Goal: Task Accomplishment & Management: Use online tool/utility

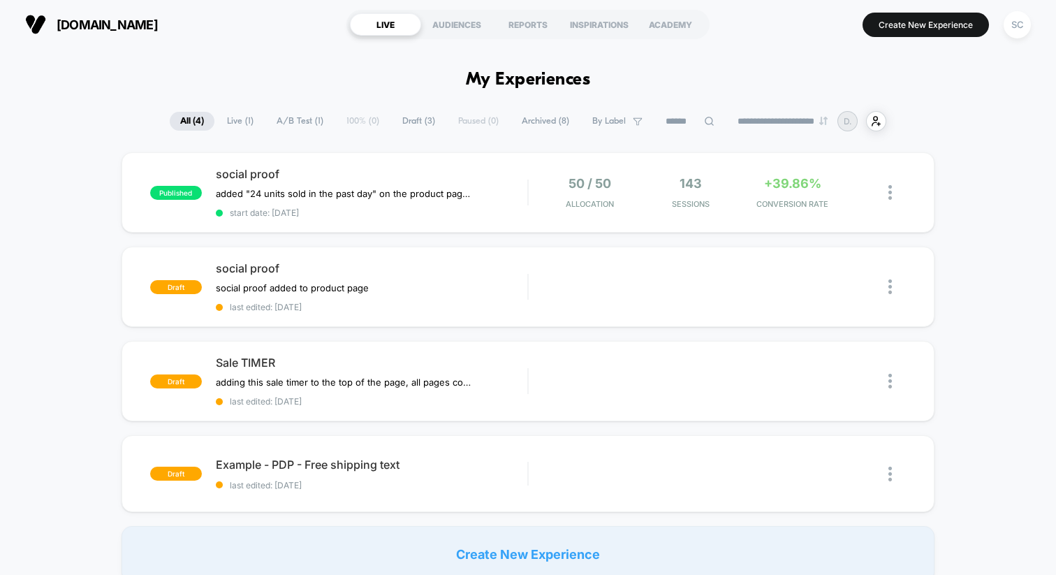
click at [546, 124] on span "Archived ( 8 )" at bounding box center [545, 121] width 68 height 19
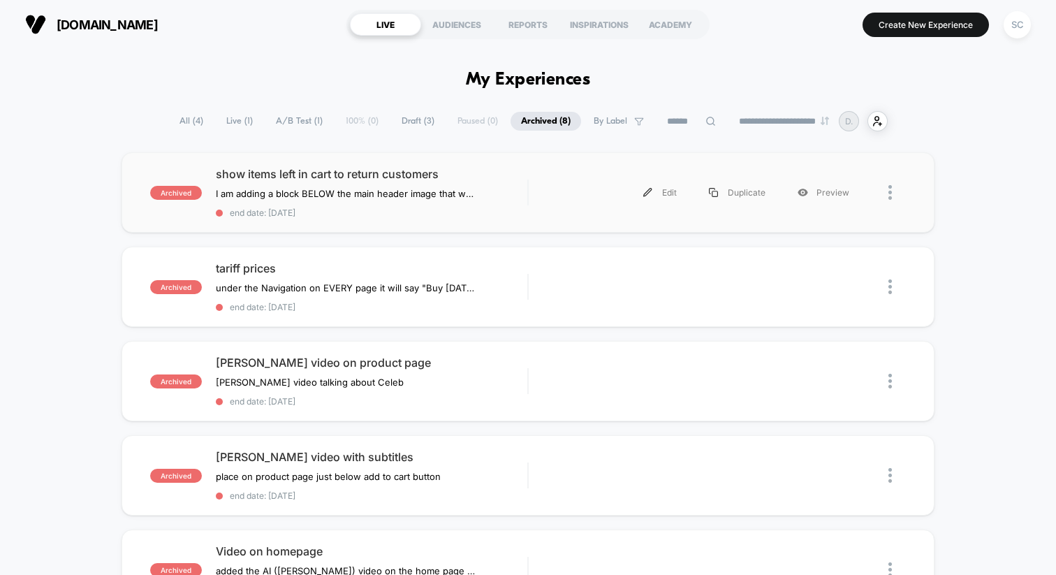
click at [893, 191] on div at bounding box center [896, 192] width 17 height 31
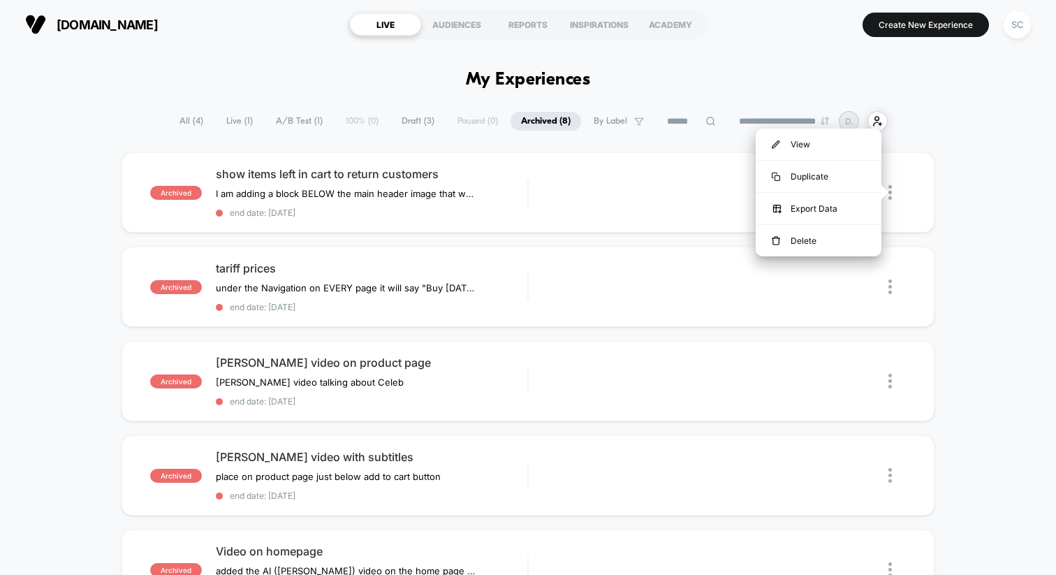
click at [956, 207] on div "archived show items left in cart to return customers I am adding a block BELOW …" at bounding box center [528, 553] width 1056 height 803
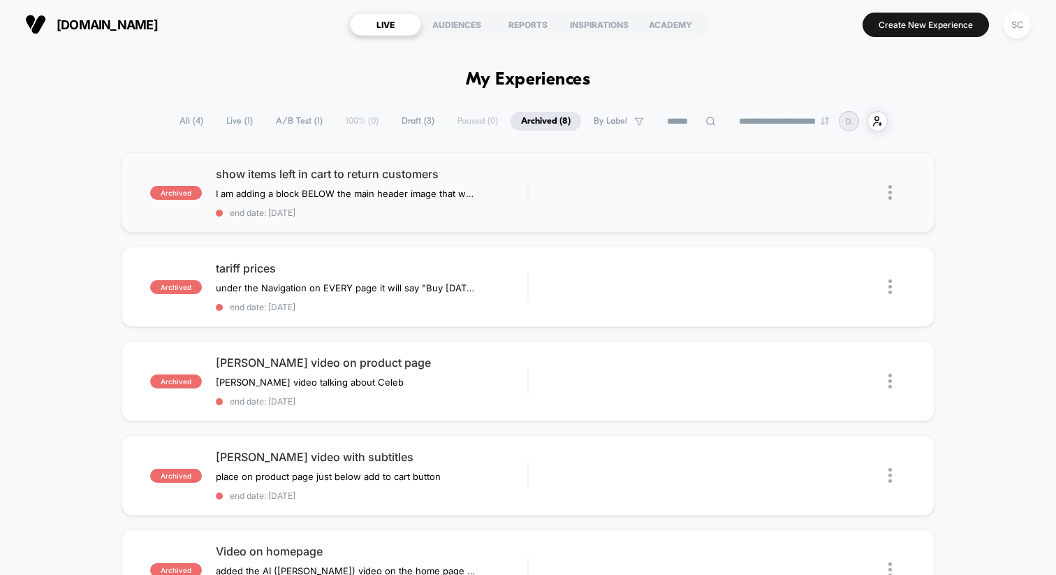
click at [890, 196] on img at bounding box center [889, 192] width 3 height 15
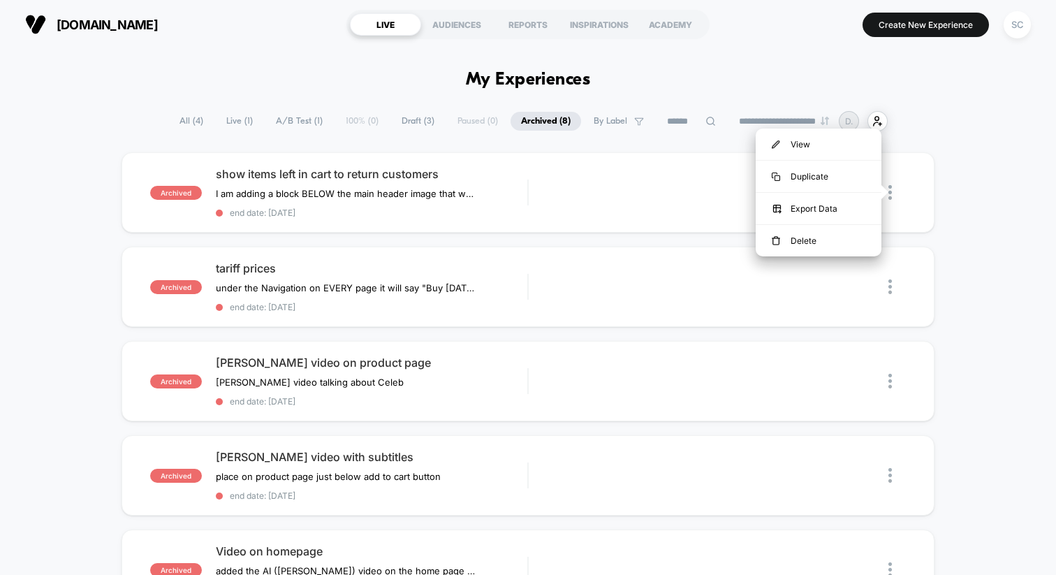
click at [954, 194] on div "archived show items left in cart to return customers I am adding a block BELOW …" at bounding box center [528, 553] width 1056 height 803
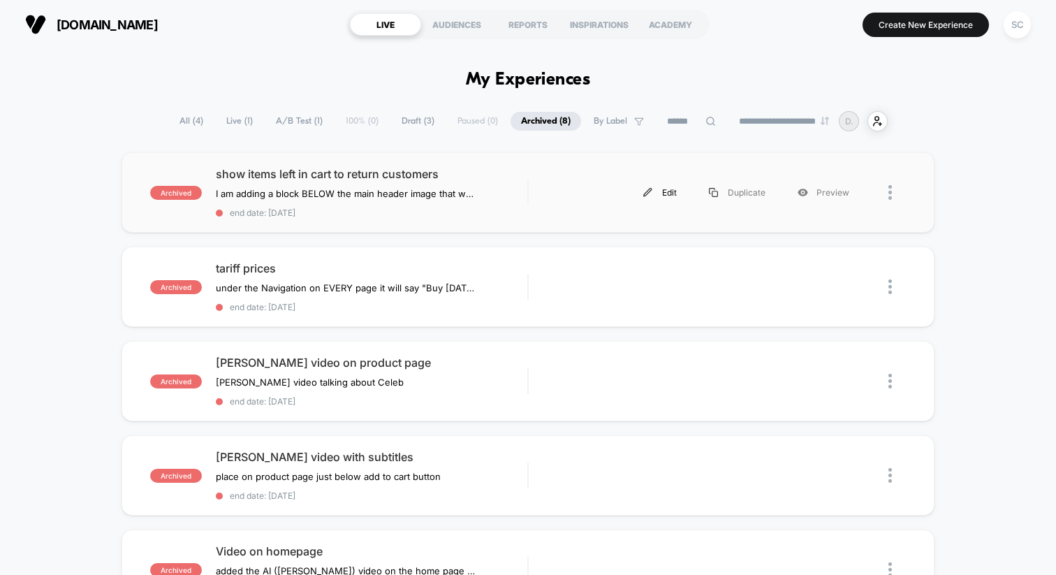
click at [668, 193] on div "Edit" at bounding box center [660, 192] width 66 height 31
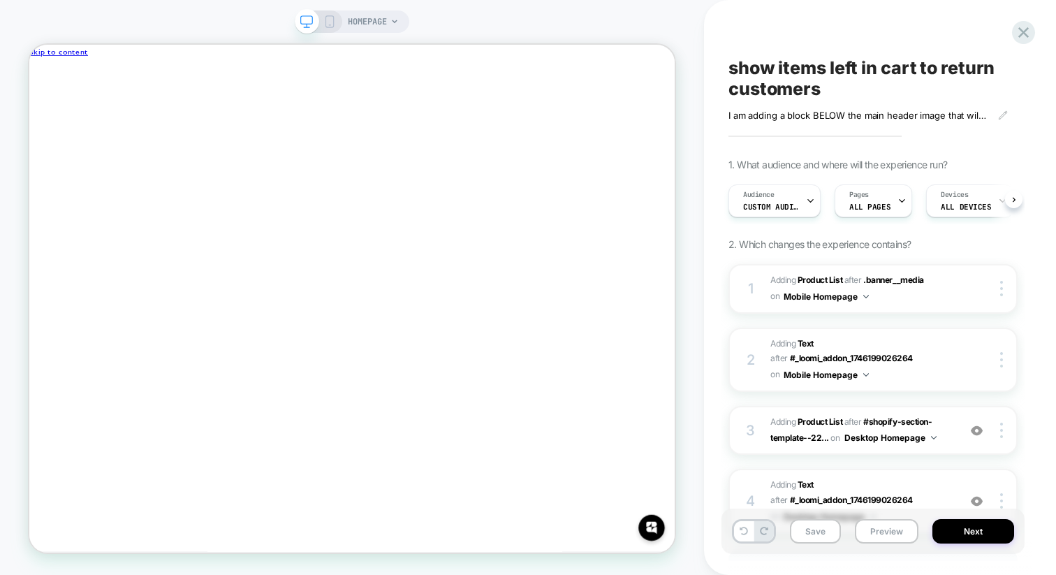
scroll to position [0, 1]
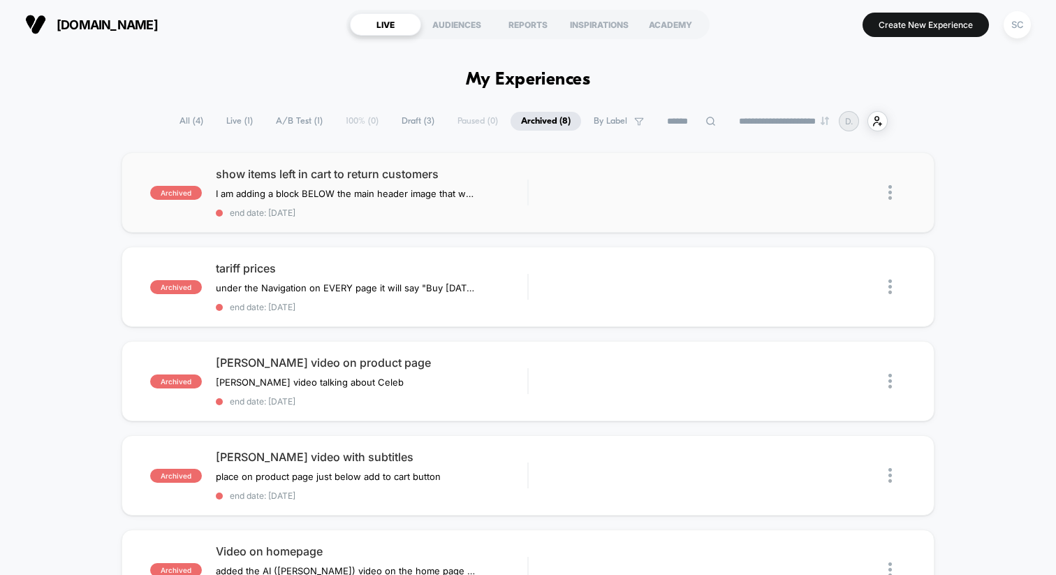
click at [890, 191] on img at bounding box center [889, 192] width 3 height 15
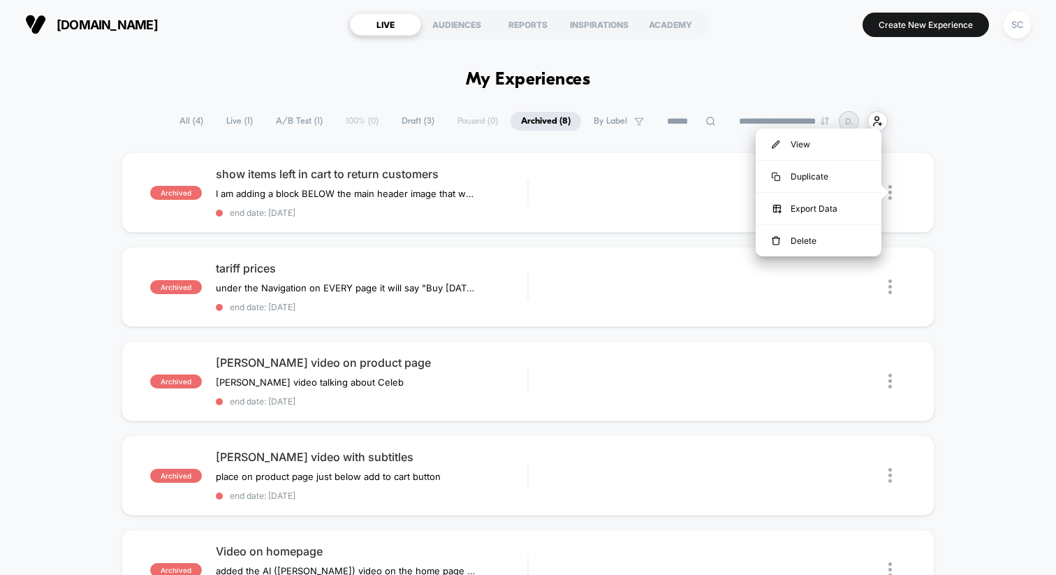
click at [979, 242] on div "archived show items left in cart to return customers I am adding a block BELOW …" at bounding box center [528, 553] width 1056 height 803
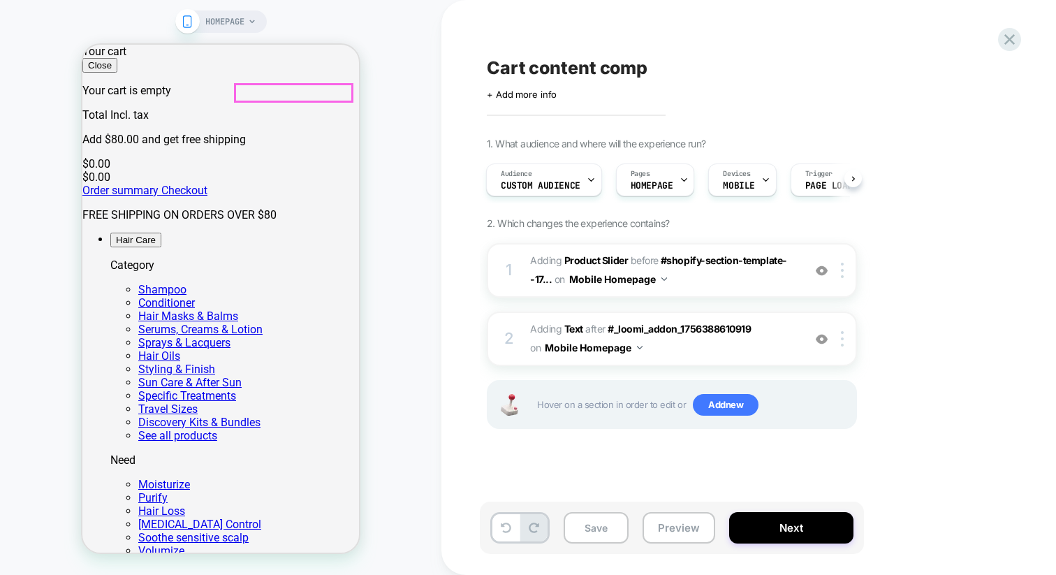
click at [117, 72] on button "Close" at bounding box center [99, 65] width 35 height 15
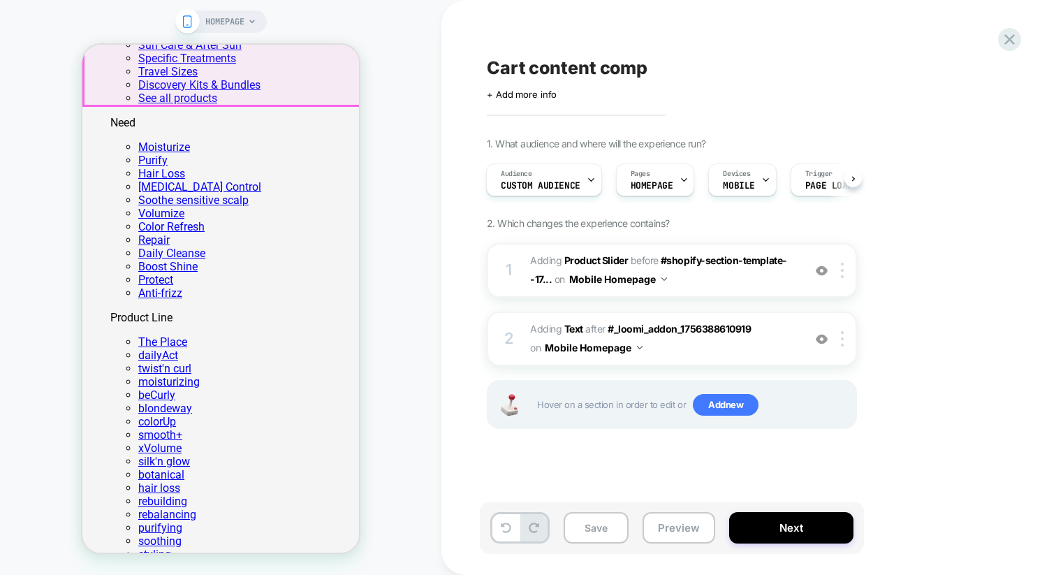
scroll to position [339, 0]
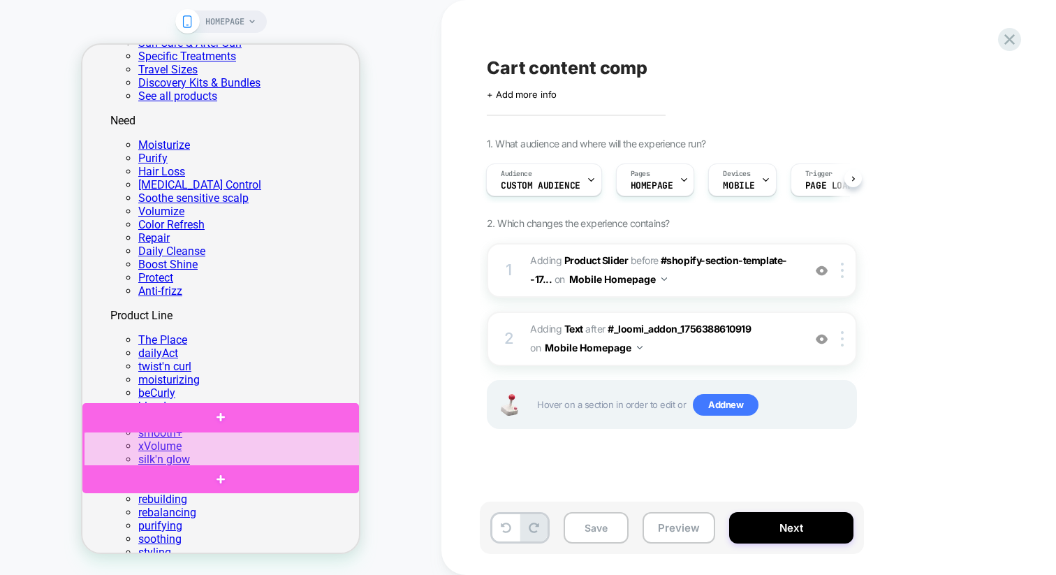
click at [292, 444] on div at bounding box center [222, 449] width 277 height 35
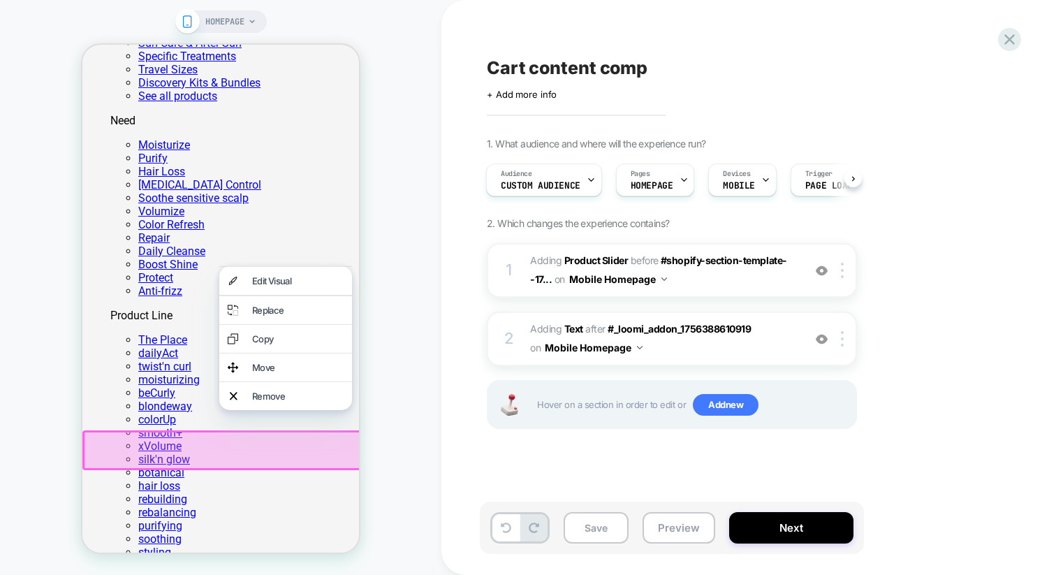
click at [402, 407] on div "HOMEPAGE" at bounding box center [220, 287] width 441 height 547
click at [397, 135] on div "HOMEPAGE" at bounding box center [220, 287] width 441 height 547
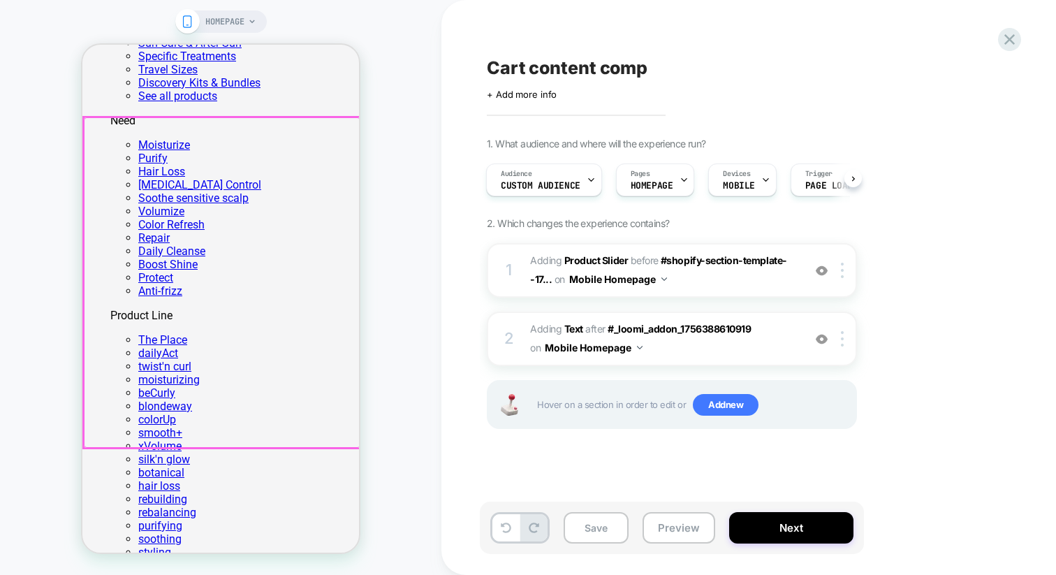
click at [186, 226] on div at bounding box center [222, 282] width 277 height 331
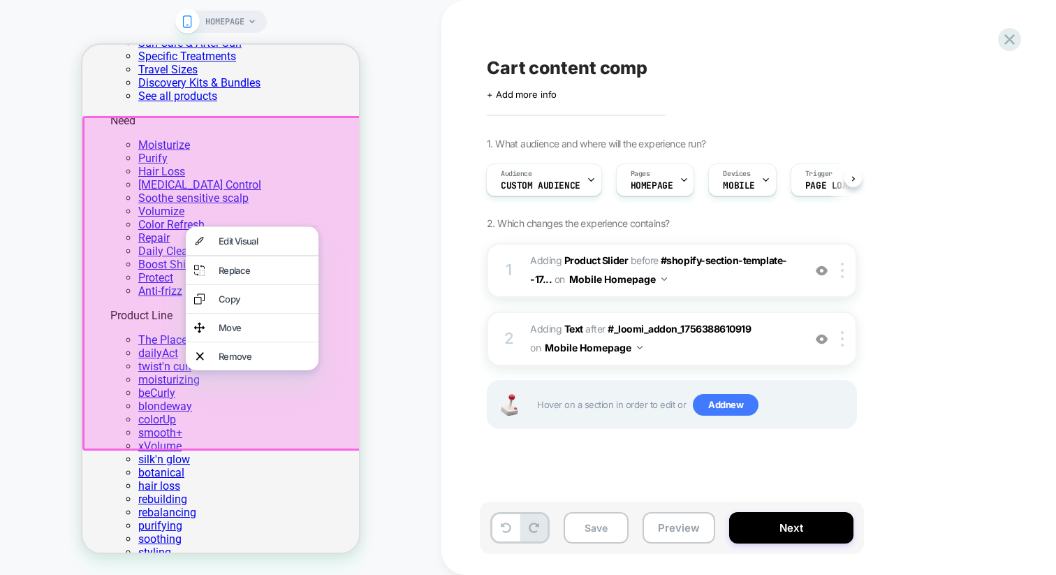
click at [483, 183] on div "Audience Custom Audience Pages HOMEPAGE Devices MOBILE Trigger Page Load" at bounding box center [665, 179] width 370 height 47
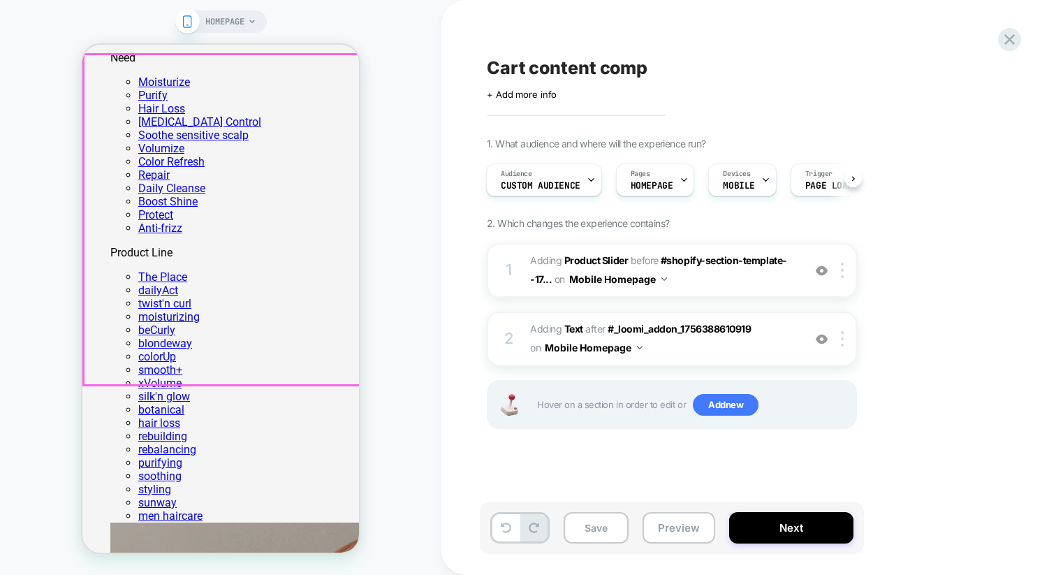
scroll to position [404, 0]
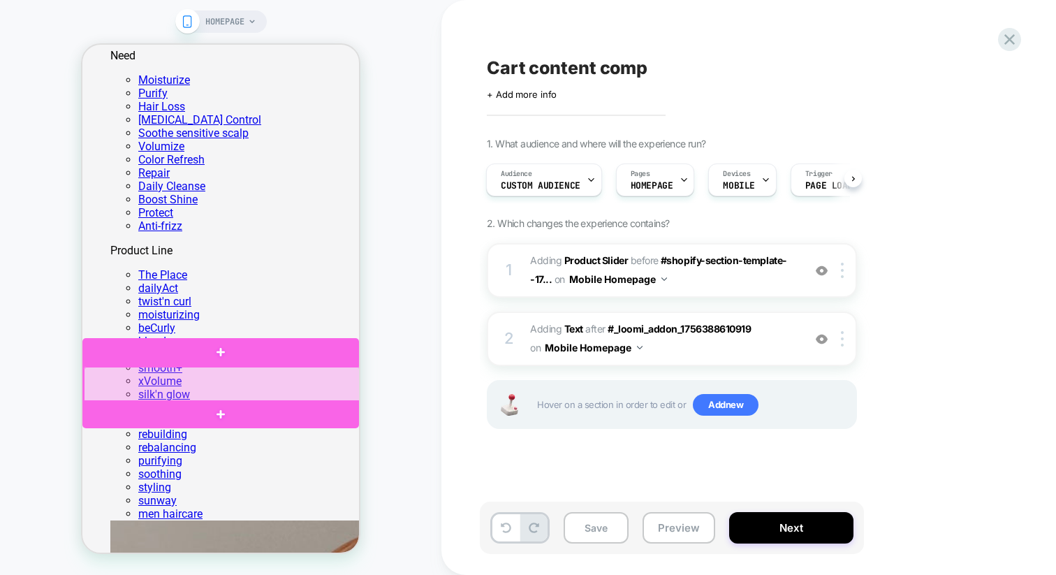
click at [309, 386] on div at bounding box center [222, 384] width 277 height 35
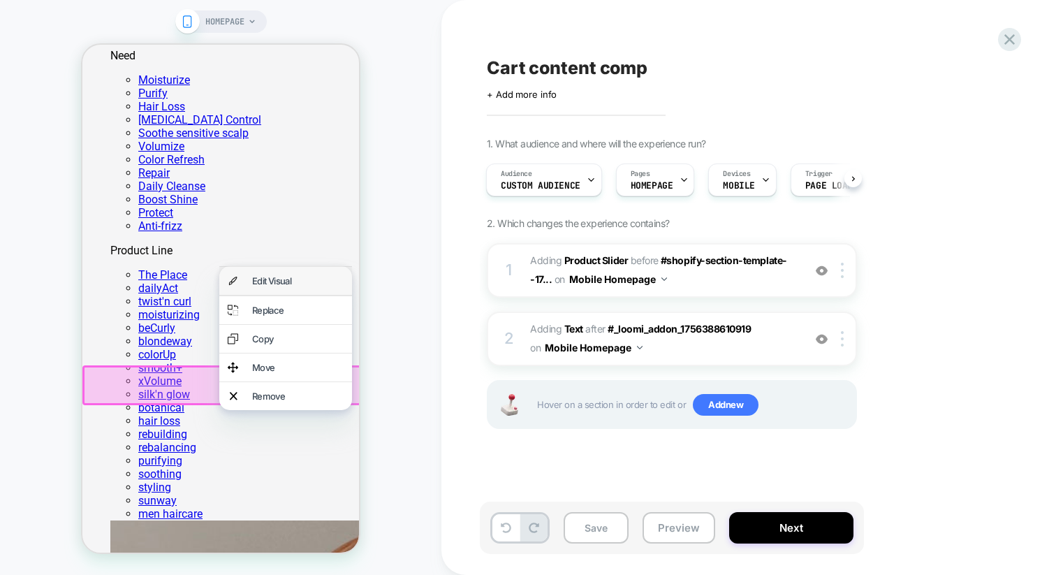
click at [287, 286] on div "Edit Visual" at bounding box center [298, 280] width 92 height 11
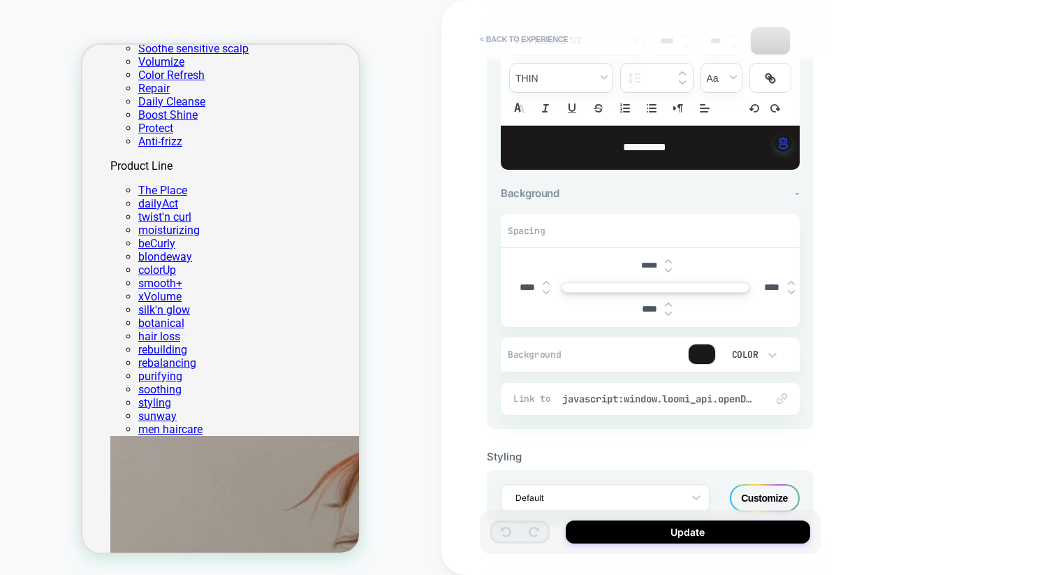
scroll to position [202, 0]
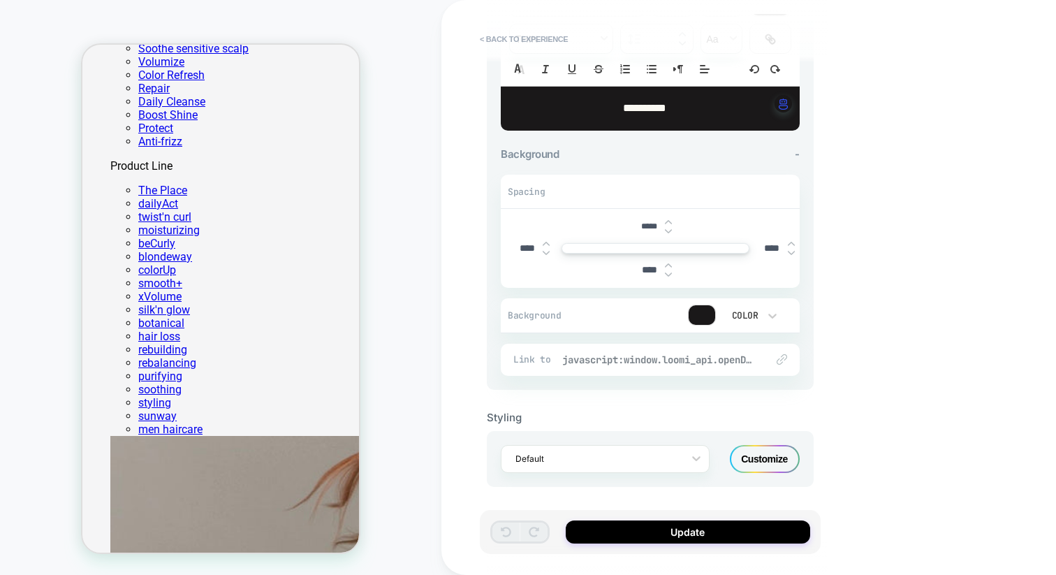
click at [592, 358] on span "javascript:window.loomi_api.openDrawer()" at bounding box center [657, 359] width 190 height 13
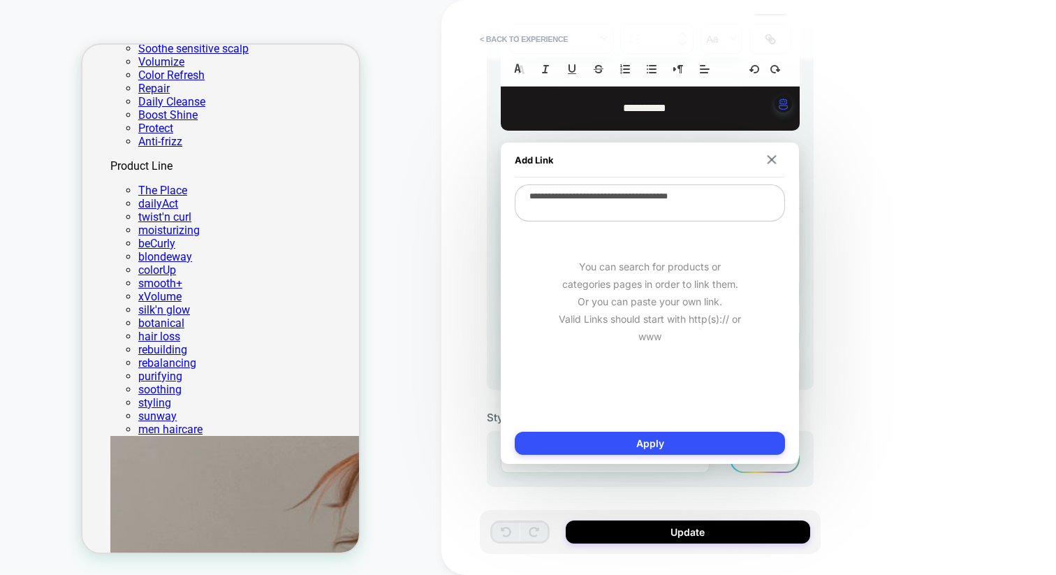
click at [653, 198] on textarea "**********" at bounding box center [650, 202] width 270 height 37
click at [632, 212] on textarea "**********" at bounding box center [650, 202] width 270 height 37
click at [654, 196] on textarea "**********" at bounding box center [650, 202] width 270 height 37
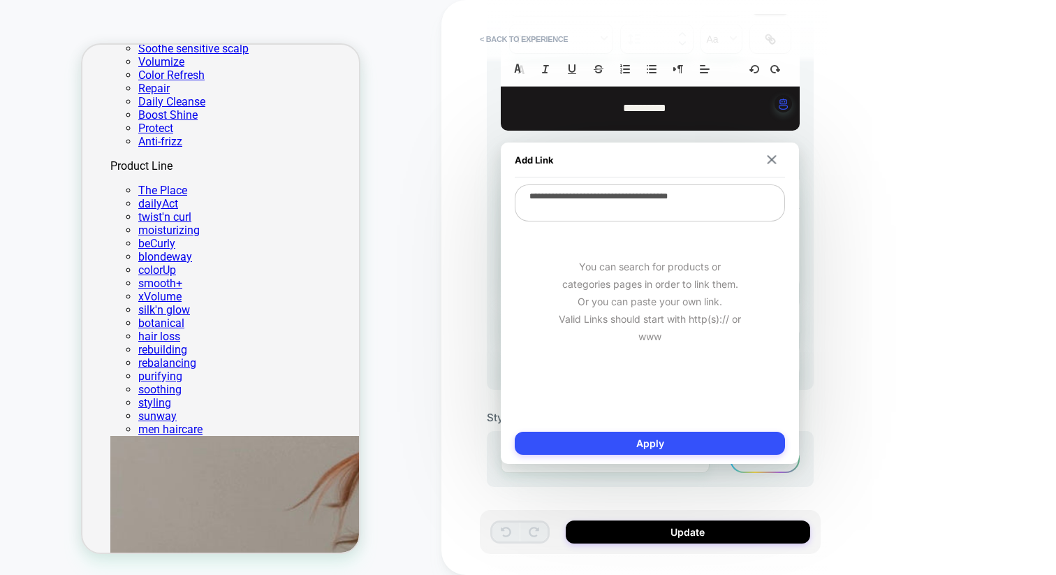
click at [654, 196] on textarea "**********" at bounding box center [650, 202] width 270 height 37
click at [452, 359] on div "**********" at bounding box center [748, 287] width 615 height 575
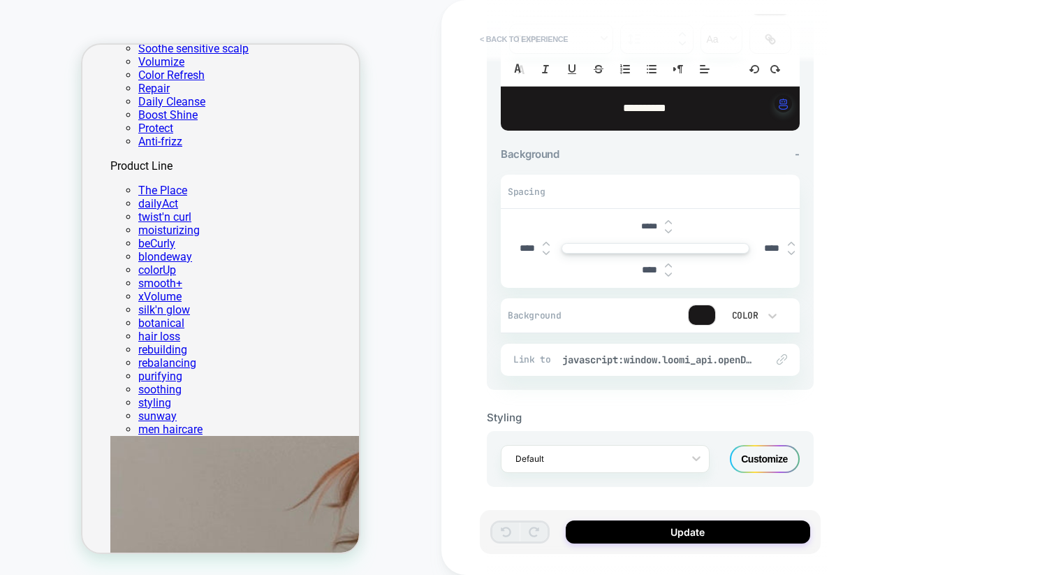
click at [493, 41] on button "< Back to experience" at bounding box center [524, 39] width 102 height 22
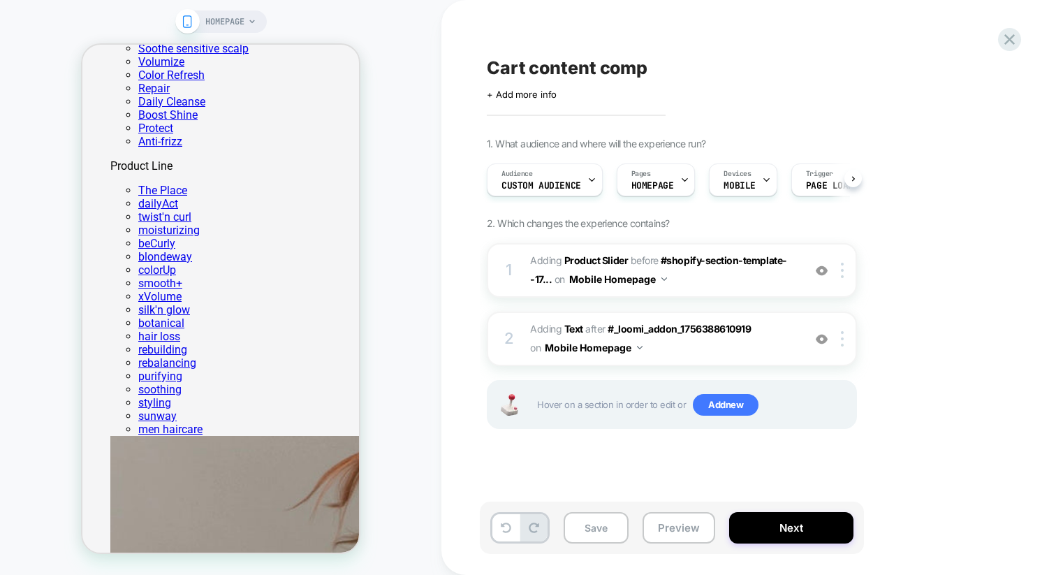
scroll to position [0, 1]
click at [666, 525] on button "Preview" at bounding box center [679, 527] width 73 height 31
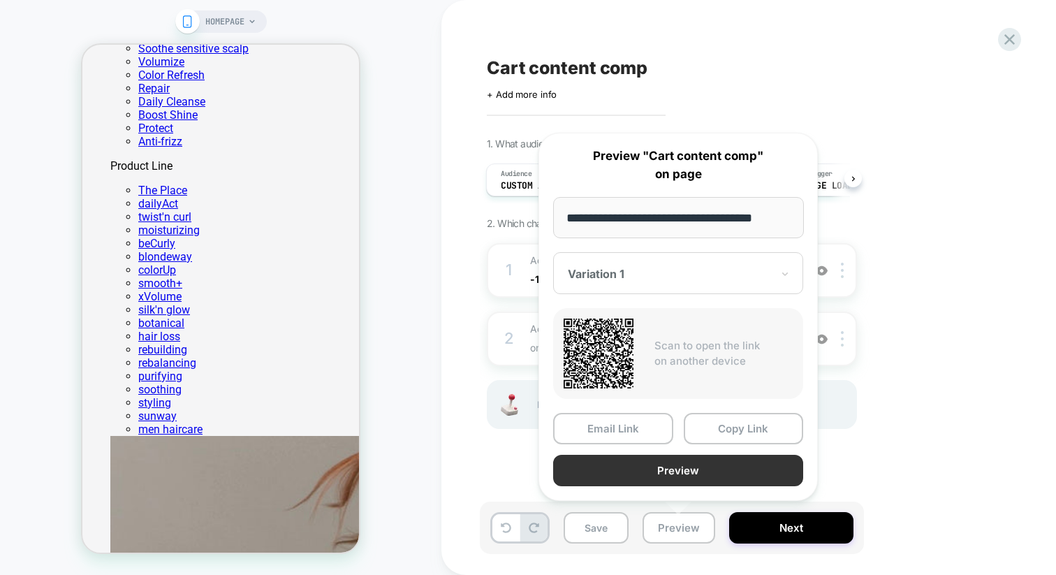
scroll to position [0, 0]
click at [698, 466] on button "Preview" at bounding box center [678, 470] width 250 height 31
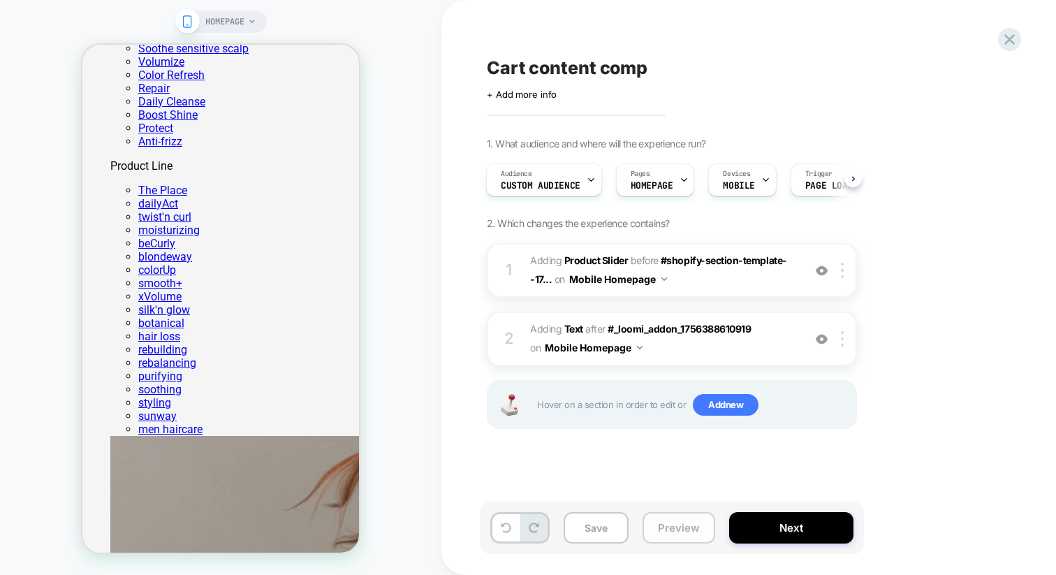
click at [669, 530] on button "Preview" at bounding box center [679, 527] width 73 height 31
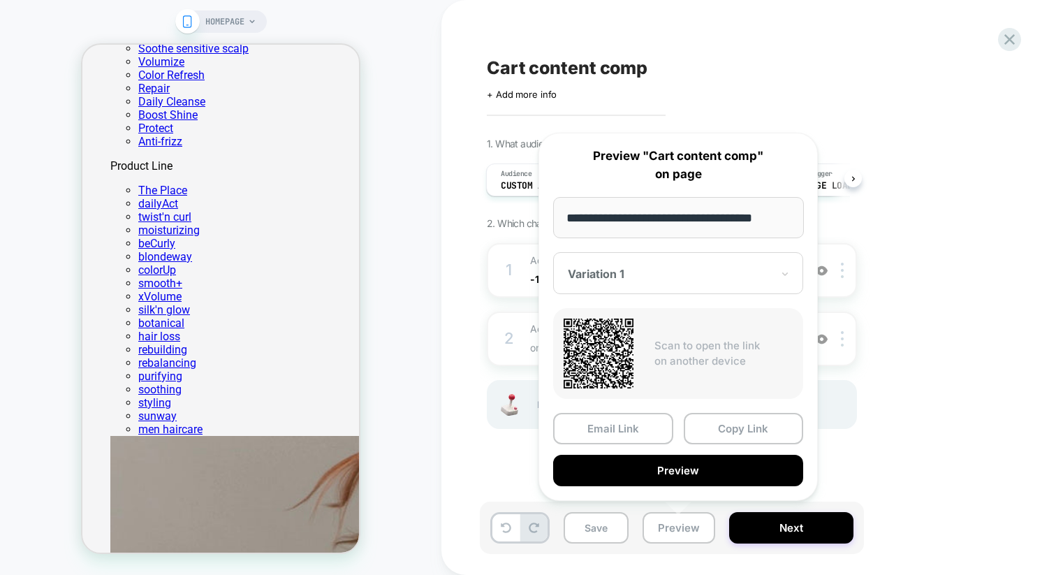
click at [467, 241] on div "Cart content comp Click to edit experience details + Add more info 1. What audi…" at bounding box center [748, 287] width 615 height 575
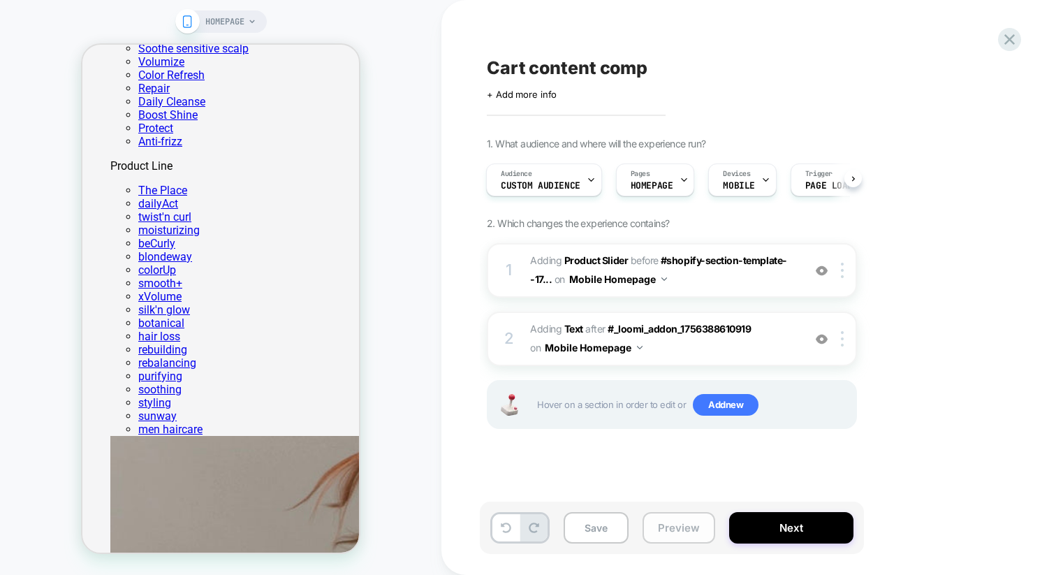
click at [673, 536] on button "Preview" at bounding box center [679, 527] width 73 height 31
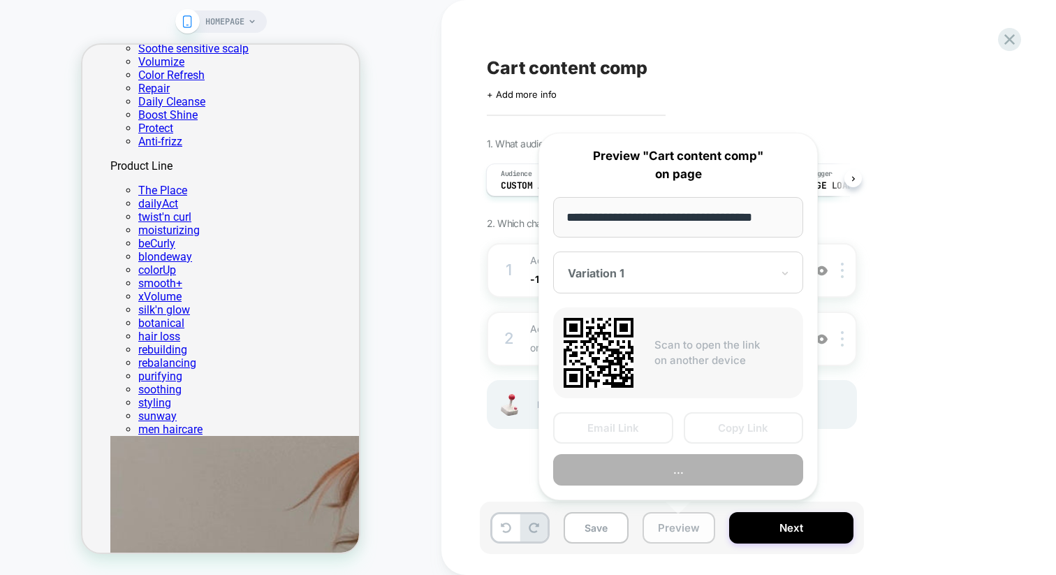
scroll to position [0, 10]
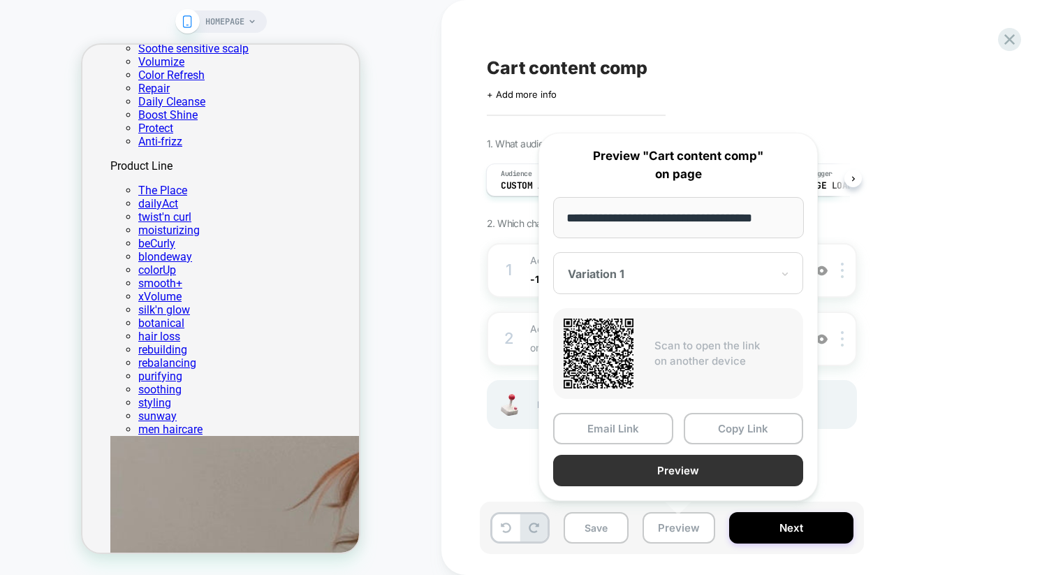
click at [678, 471] on button "Preview" at bounding box center [678, 470] width 250 height 31
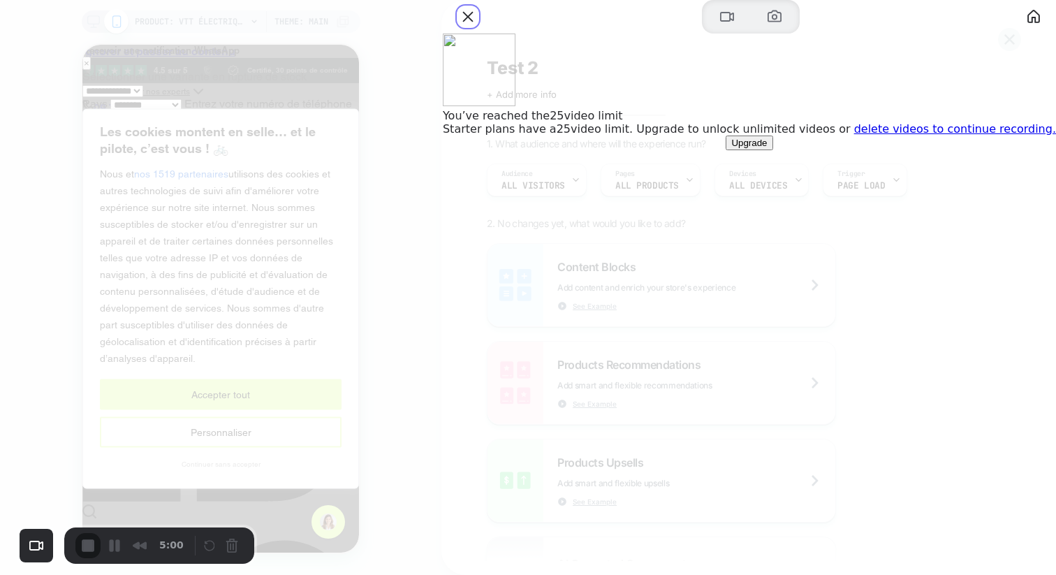
drag, startPoint x: 811, startPoint y: 41, endPoint x: 936, endPoint y: 285, distance: 274.6
click at [936, 150] on div "You’ve reached the 25 video limit Starter plans have a 25 video limit. Upgrade …" at bounding box center [749, 75] width 613 height 150
click at [920, 136] on link "delete videos to continue recording." at bounding box center [955, 128] width 202 height 13
click at [479, 28] on button "Close" at bounding box center [468, 17] width 22 height 22
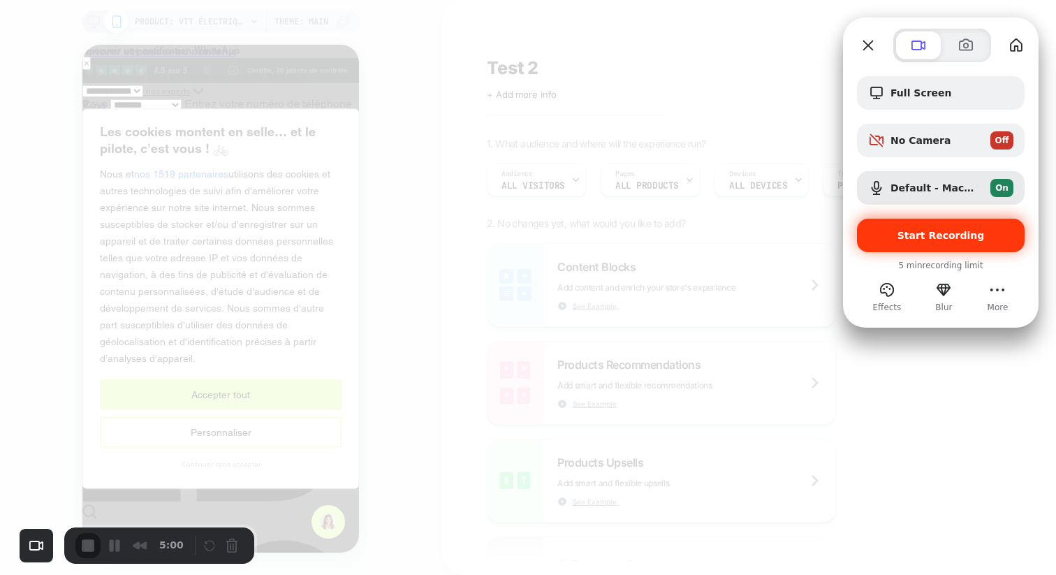
click at [917, 239] on span "Start Recording" at bounding box center [941, 235] width 87 height 11
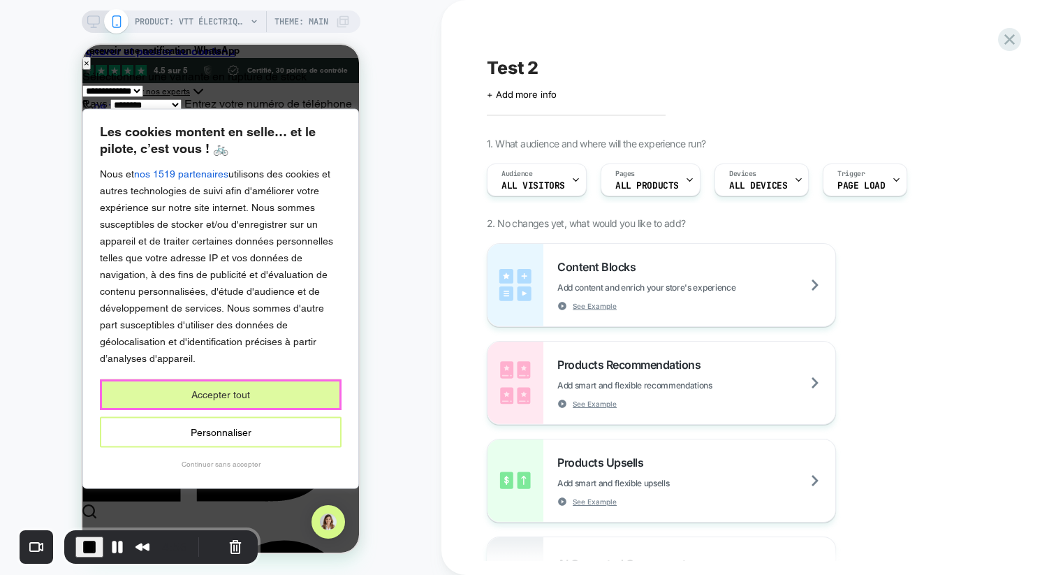
click at [251, 397] on button "Accepter tout" at bounding box center [221, 394] width 242 height 31
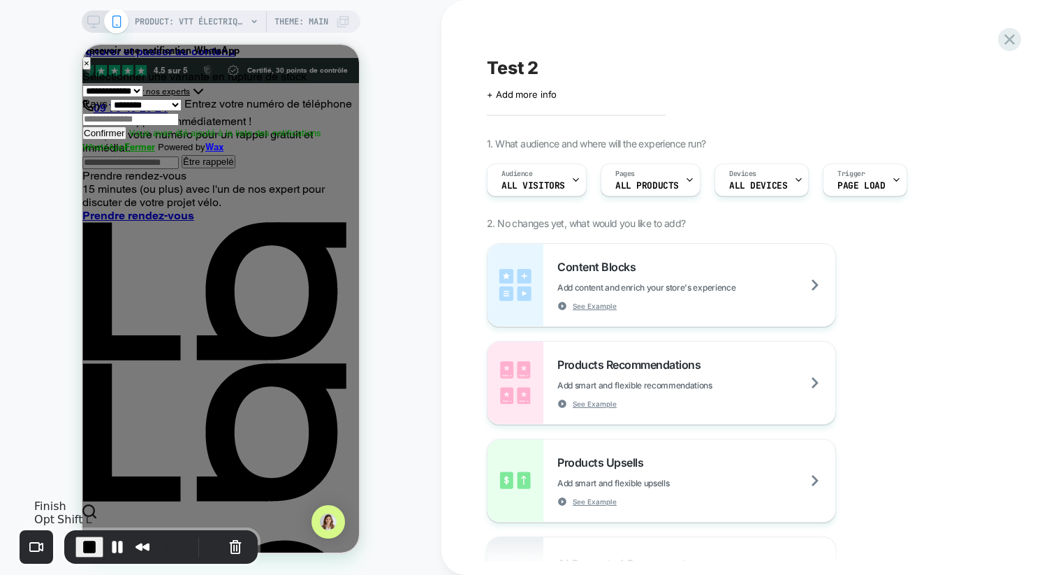
click at [81, 550] on span "End Recording" at bounding box center [89, 547] width 17 height 17
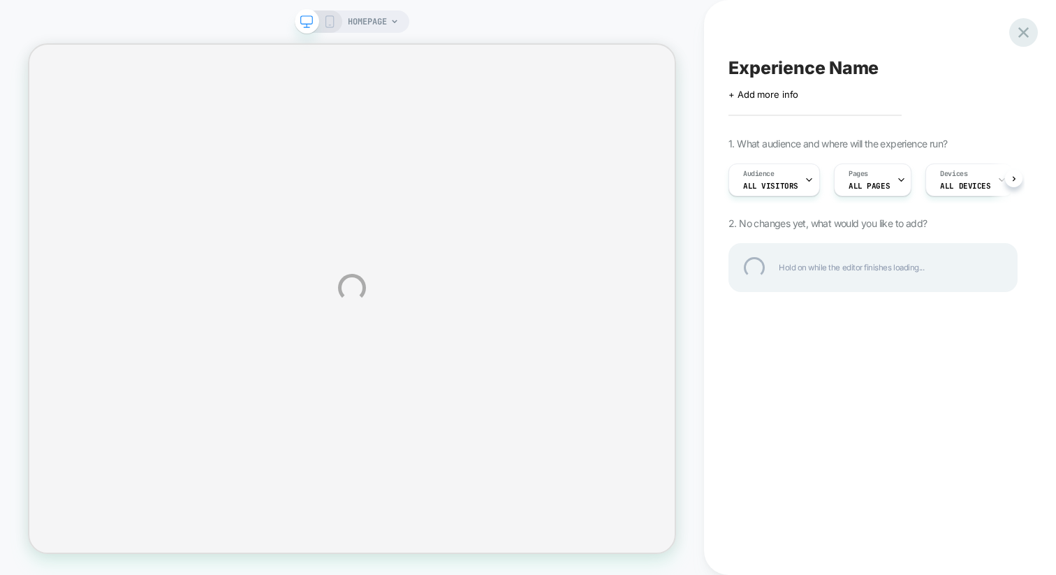
click at [1021, 26] on div at bounding box center [1023, 32] width 29 height 29
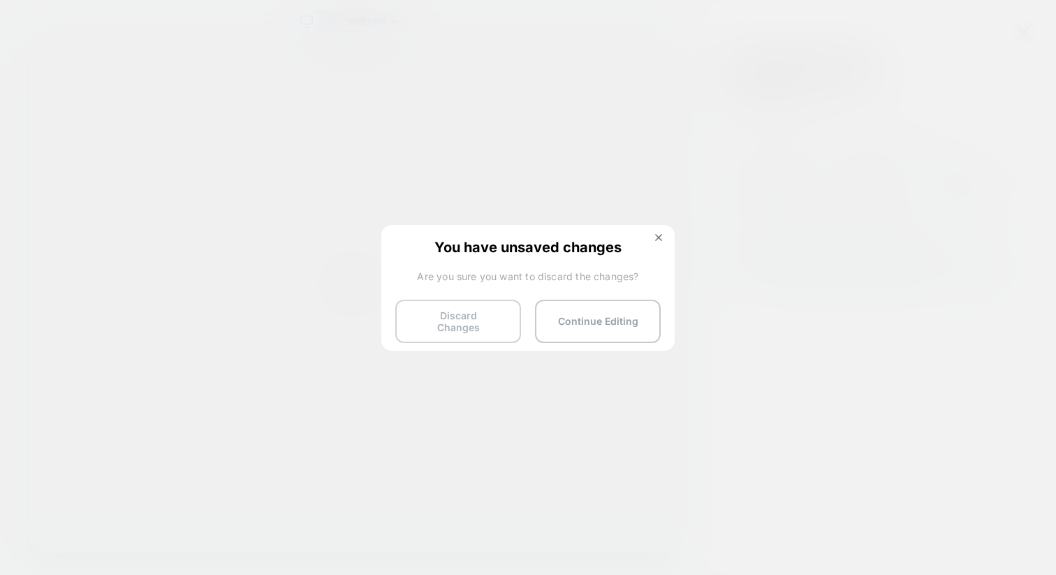
click at [472, 311] on button "Discard Changes" at bounding box center [458, 321] width 126 height 43
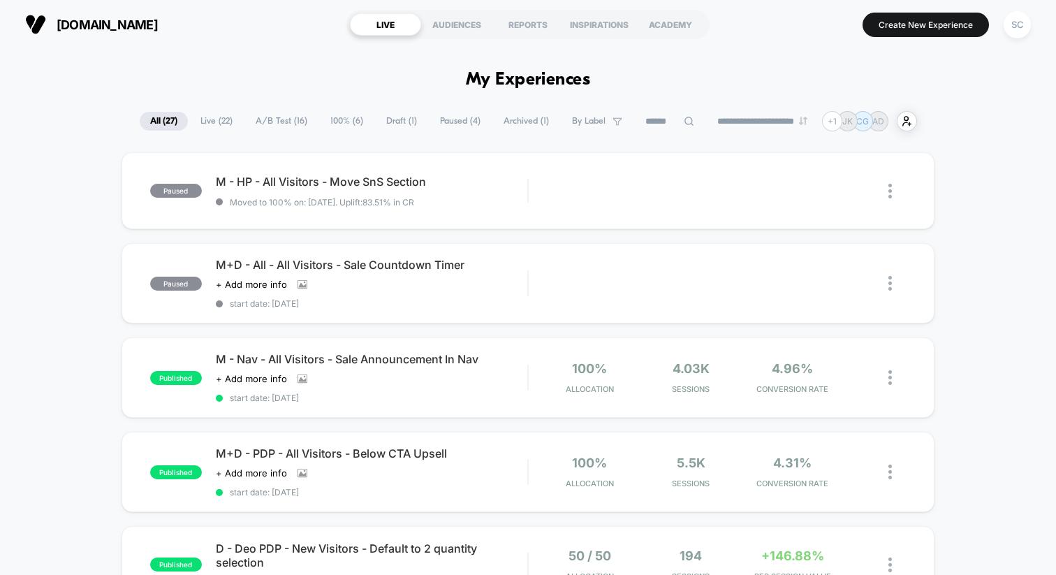
click at [1031, 22] on button "SC" at bounding box center [1018, 24] width 36 height 29
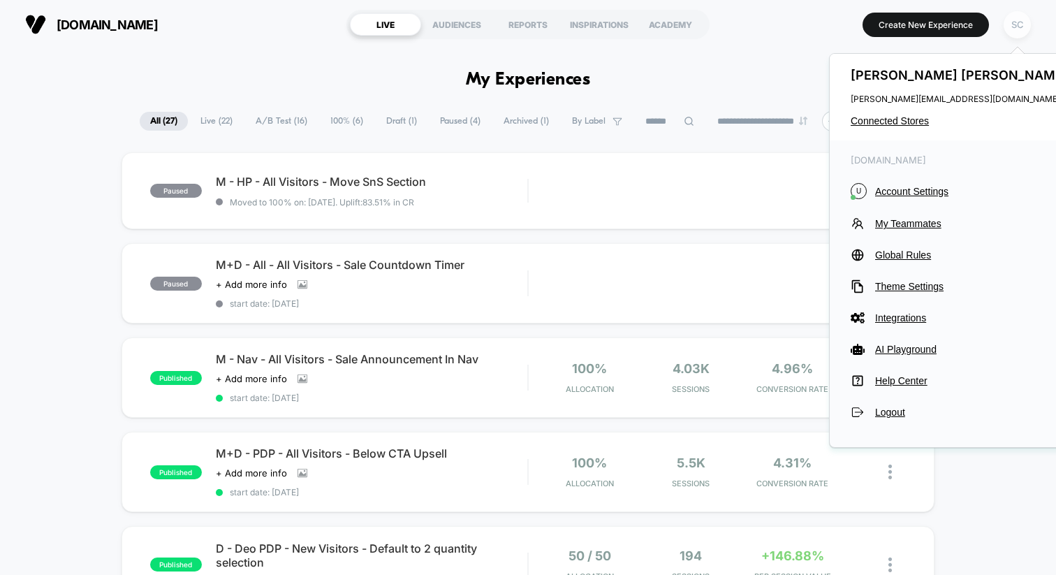
click at [1013, 30] on div "SC" at bounding box center [1017, 24] width 27 height 27
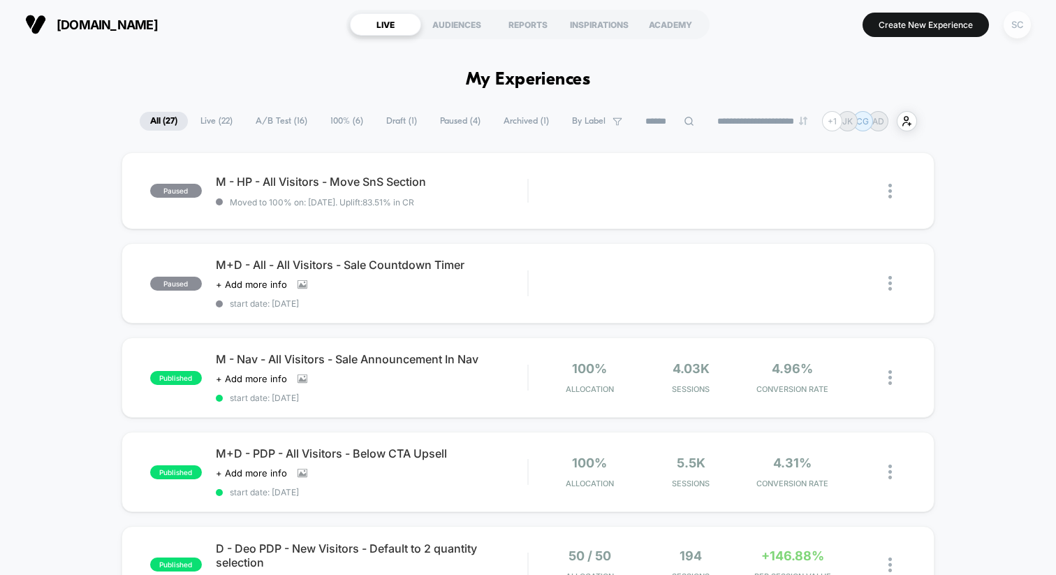
click at [1013, 34] on div "SC" at bounding box center [1017, 24] width 27 height 27
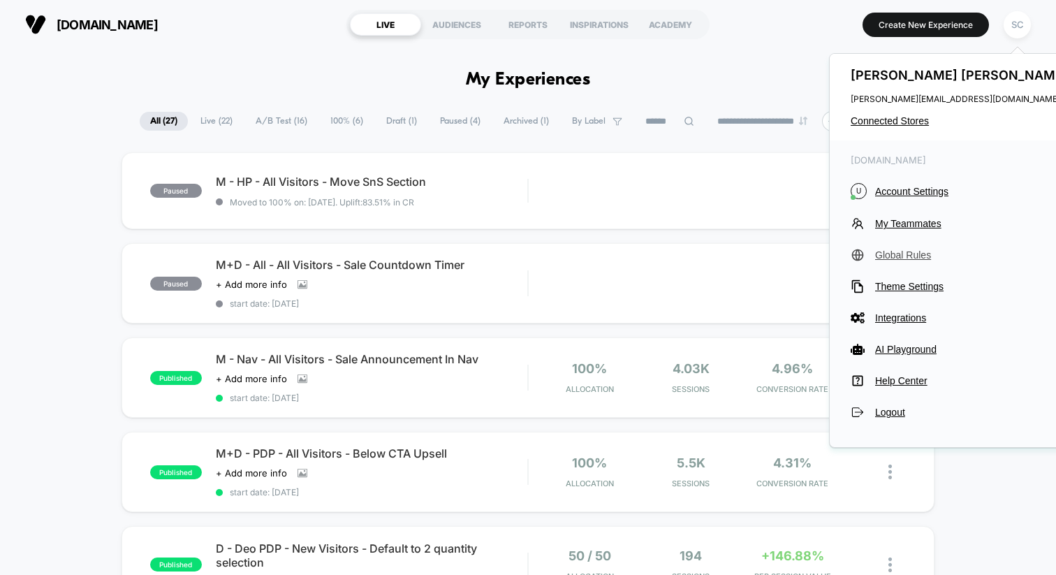
click at [896, 253] on span "Global Rules" at bounding box center [973, 254] width 196 height 11
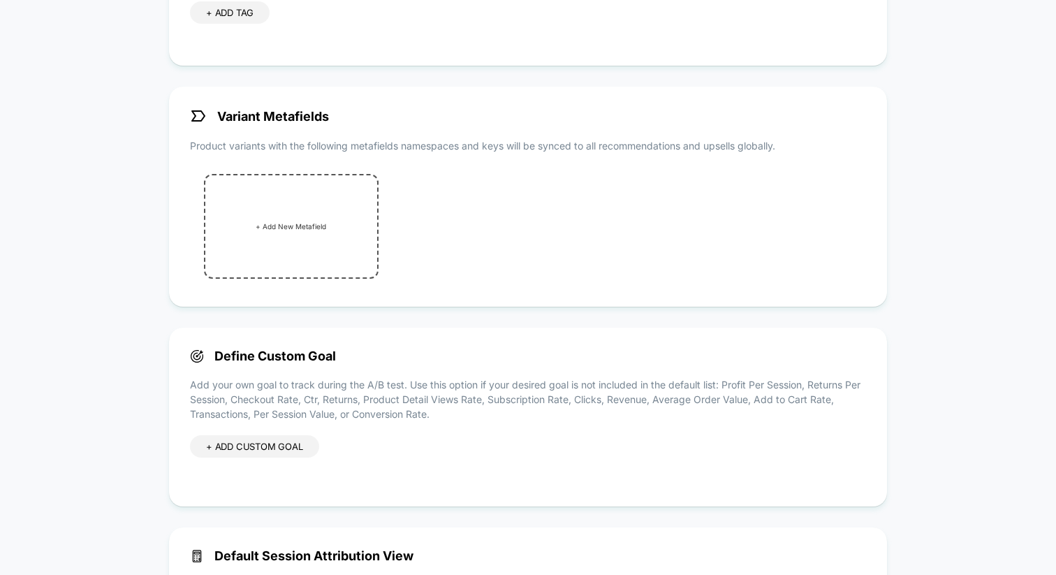
scroll to position [351, 0]
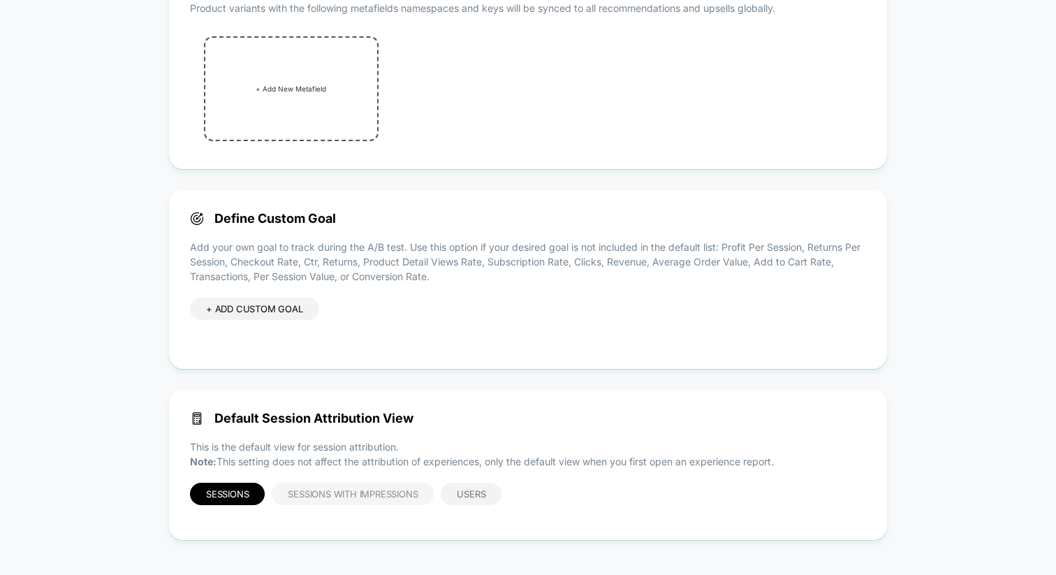
click at [308, 492] on span "Sessions with Impressions" at bounding box center [353, 493] width 130 height 11
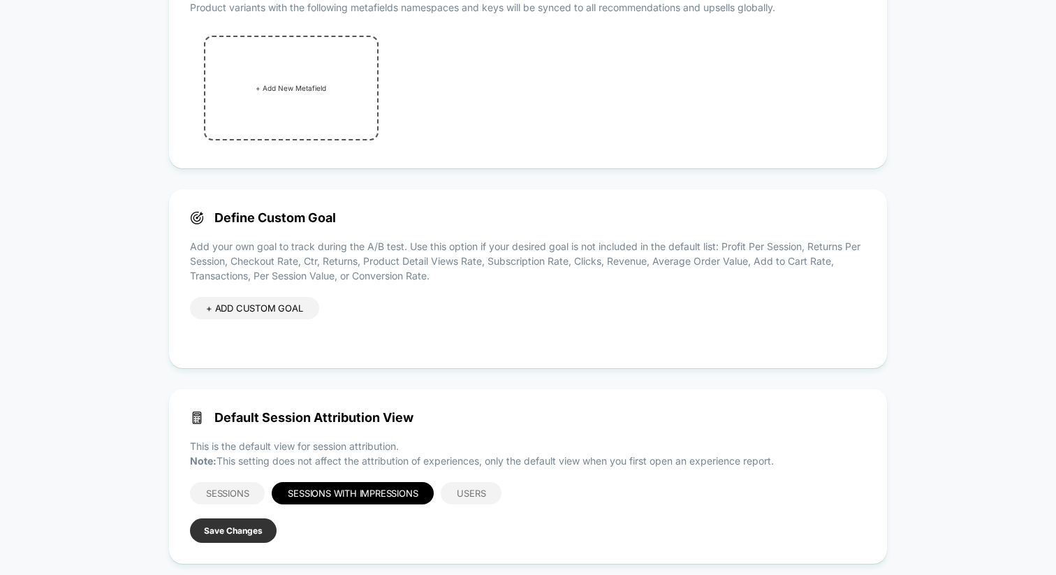
click at [242, 540] on button "Save Changes" at bounding box center [233, 530] width 87 height 24
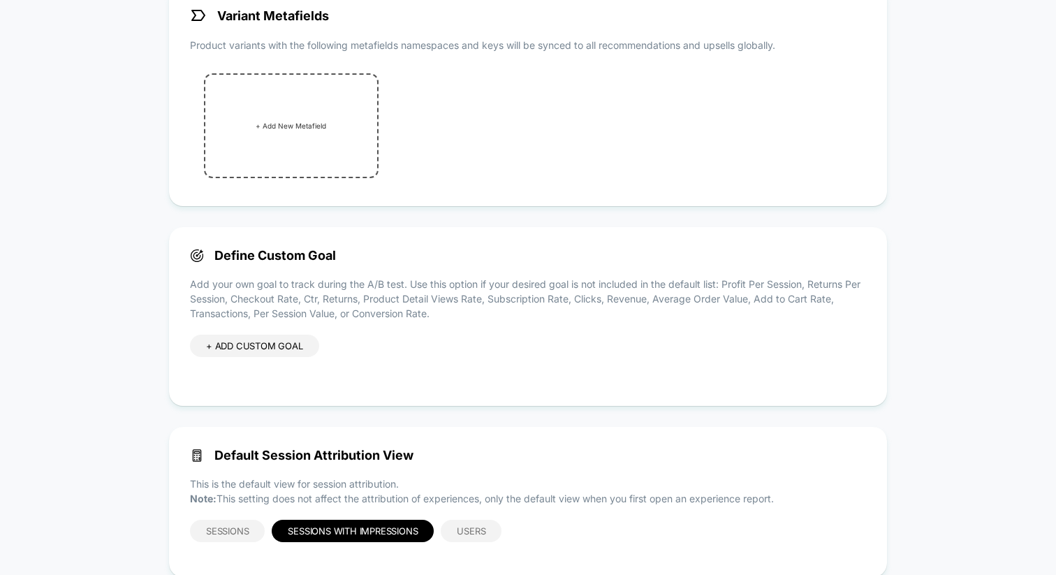
scroll to position [294, 0]
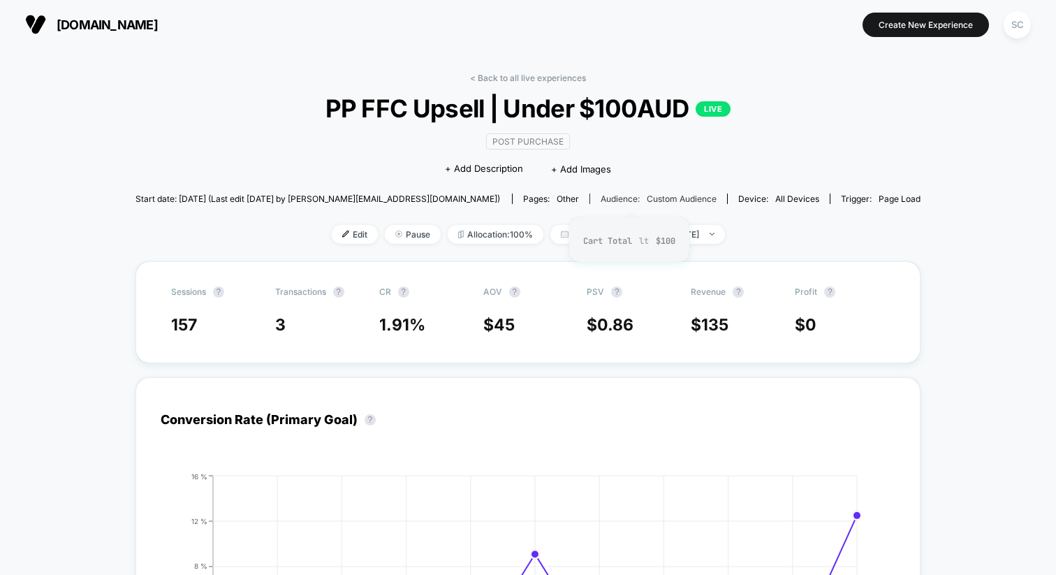
click at [659, 198] on span "Custom Audience" at bounding box center [682, 198] width 70 height 10
click at [332, 228] on span "Edit" at bounding box center [355, 234] width 46 height 19
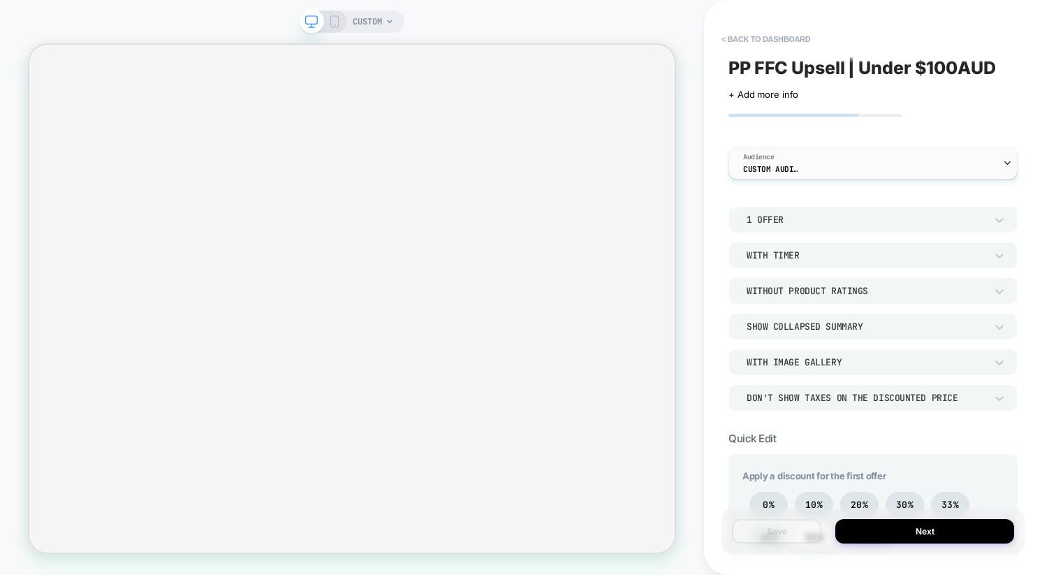
click at [835, 175] on div "Audience Custom Audience" at bounding box center [869, 162] width 281 height 31
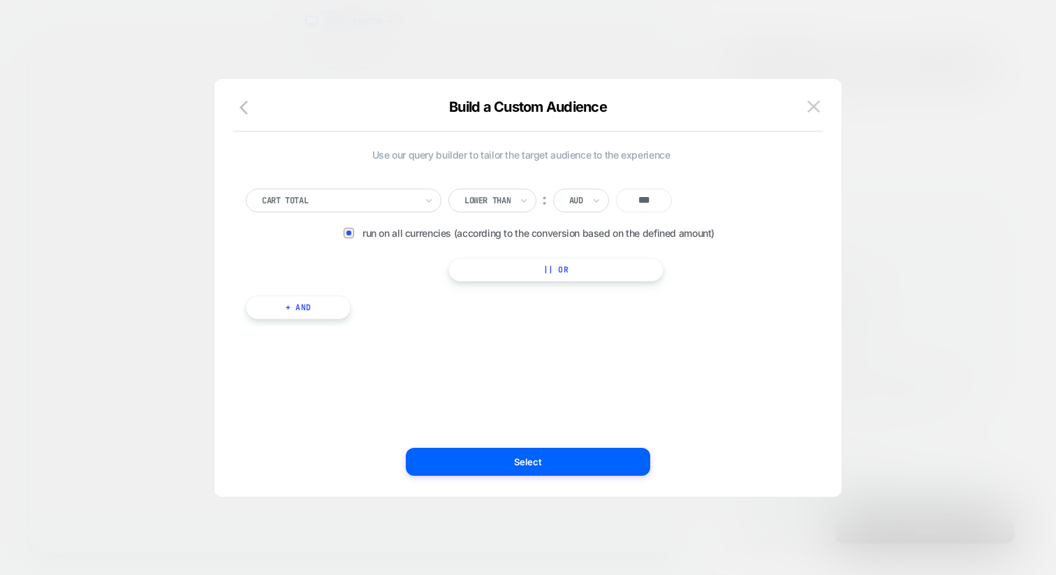
click at [481, 197] on div at bounding box center [487, 200] width 46 height 13
click at [814, 107] on img at bounding box center [813, 107] width 13 height 12
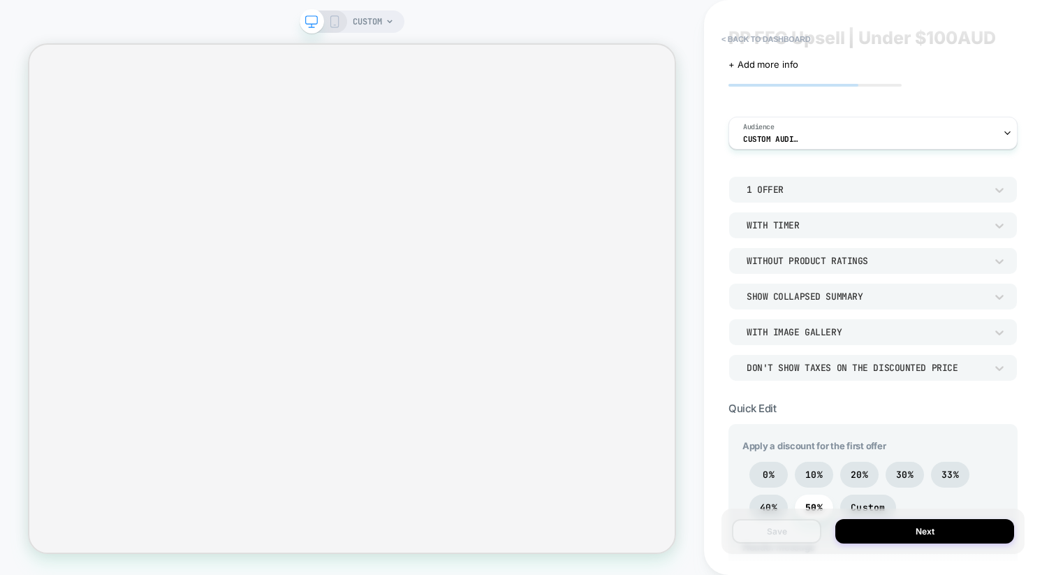
scroll to position [45, 0]
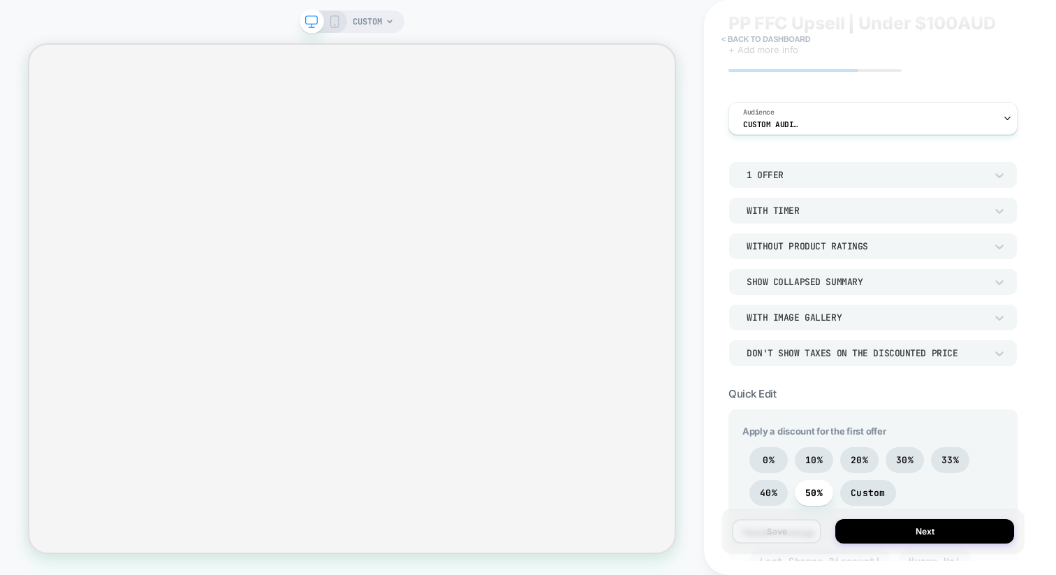
click at [738, 32] on button "< back to dashboard" at bounding box center [766, 39] width 103 height 22
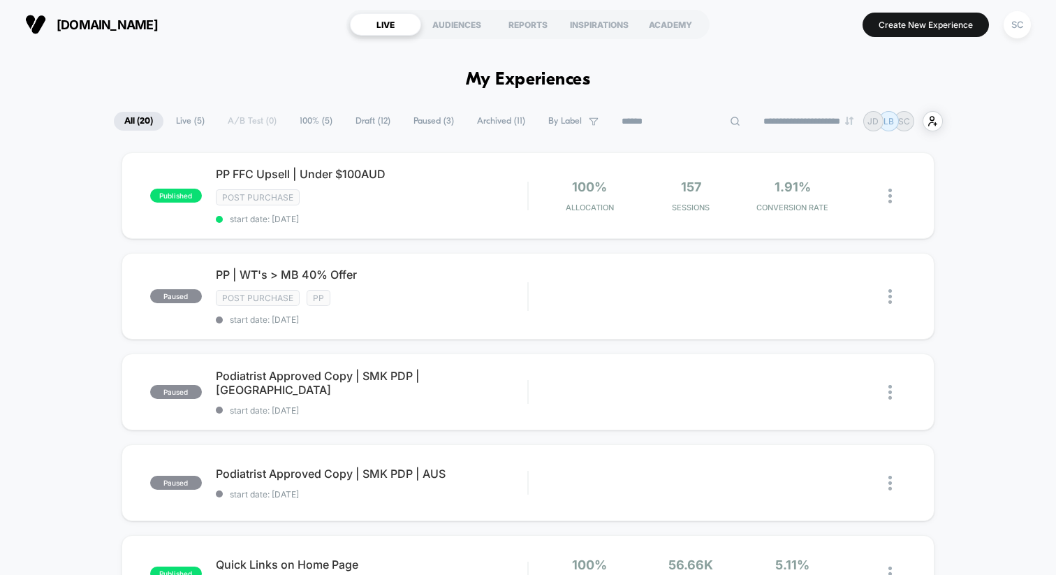
click at [676, 119] on input at bounding box center [681, 121] width 140 height 17
type input "**"
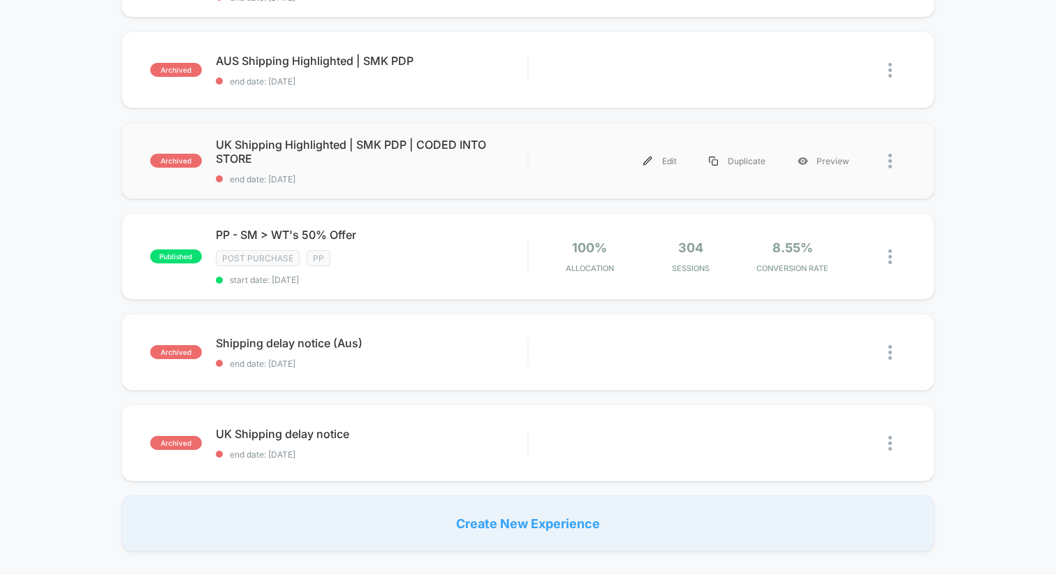
scroll to position [782, 0]
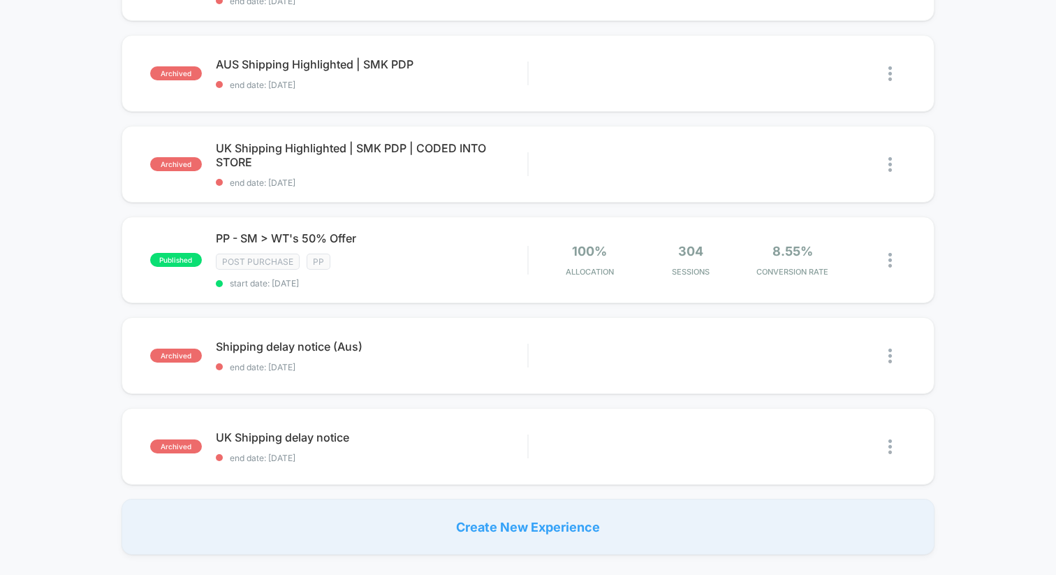
drag, startPoint x: 441, startPoint y: 259, endPoint x: 111, endPoint y: 244, distance: 330.0
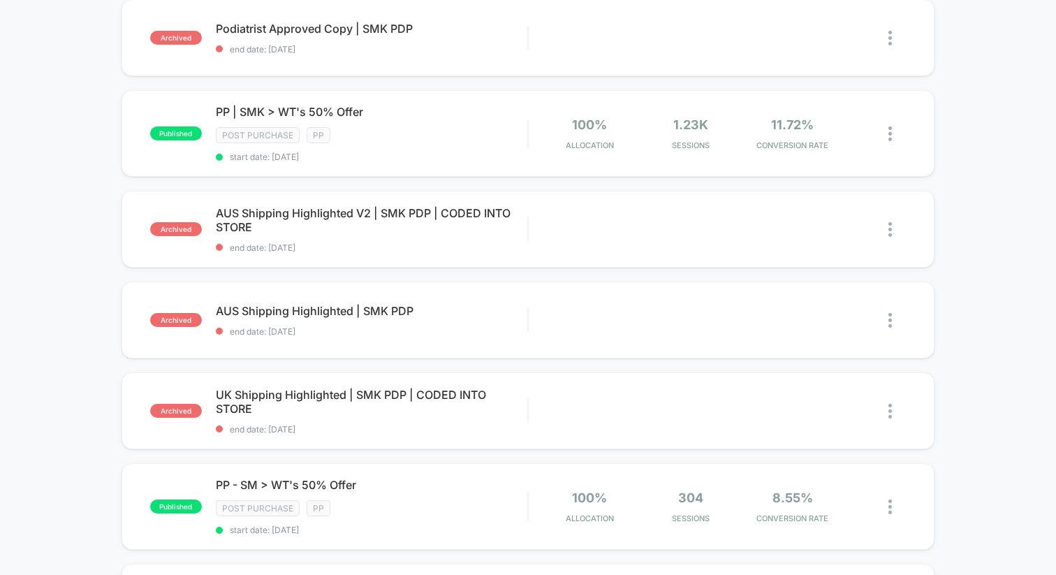
scroll to position [335, 0]
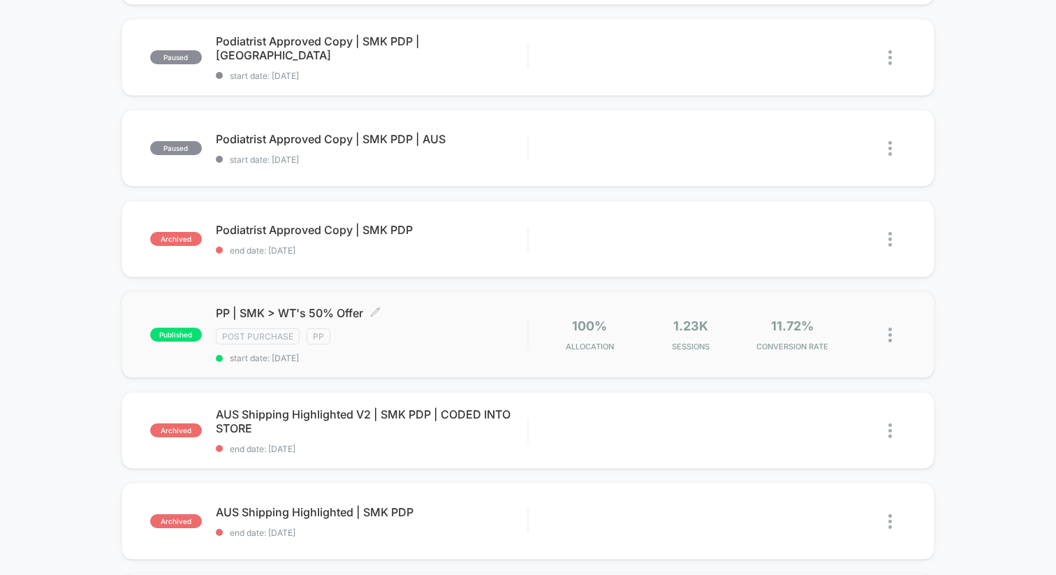
click at [423, 332] on div "Post Purchase PP" at bounding box center [372, 336] width 312 height 16
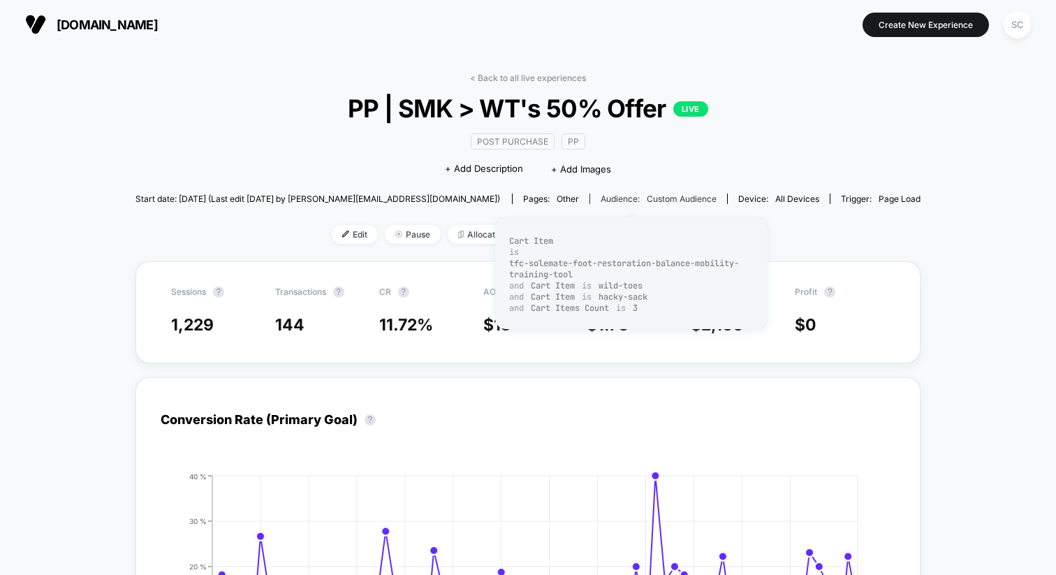
click at [601, 200] on div "Audience: Custom Audience" at bounding box center [659, 198] width 116 height 10
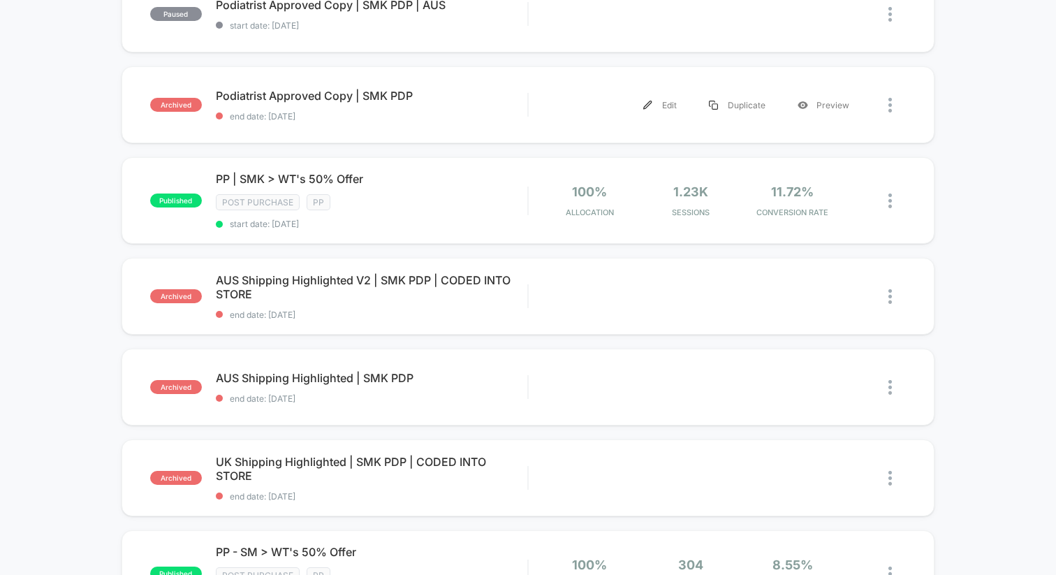
scroll to position [559, 0]
